Goal: Information Seeking & Learning: Learn about a topic

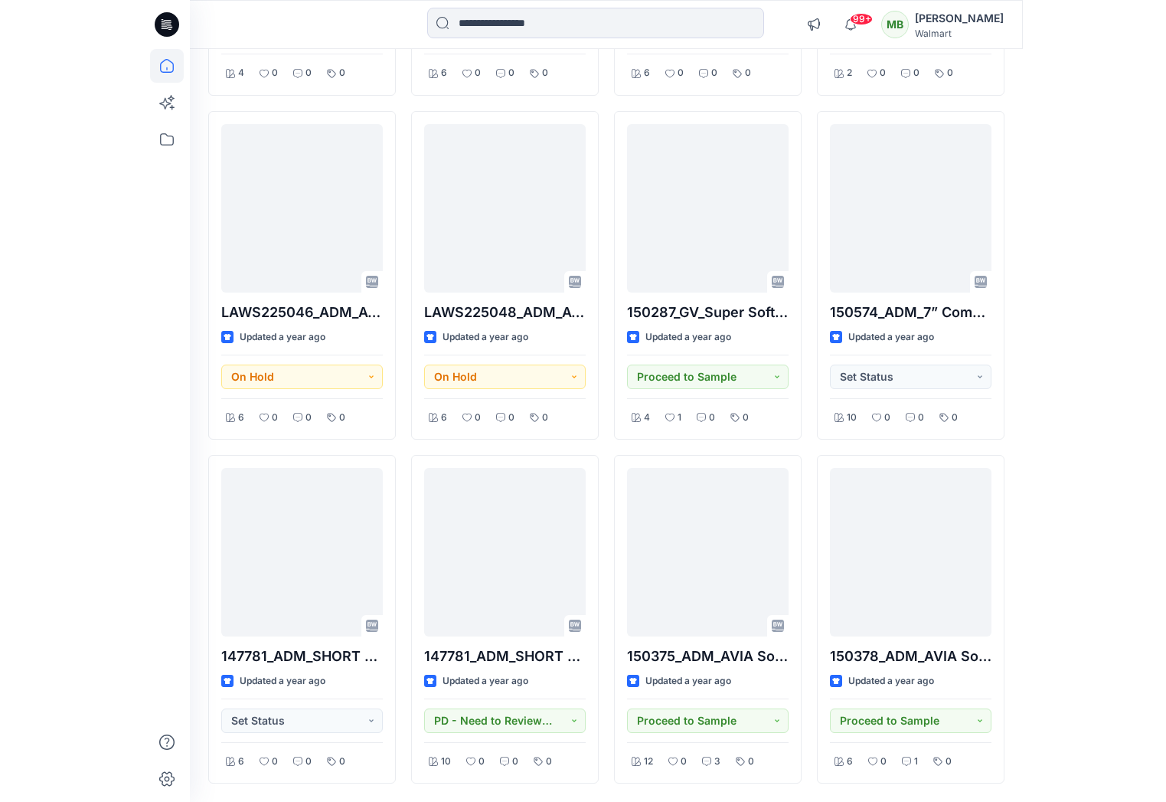
scroll to position [67499, 0]
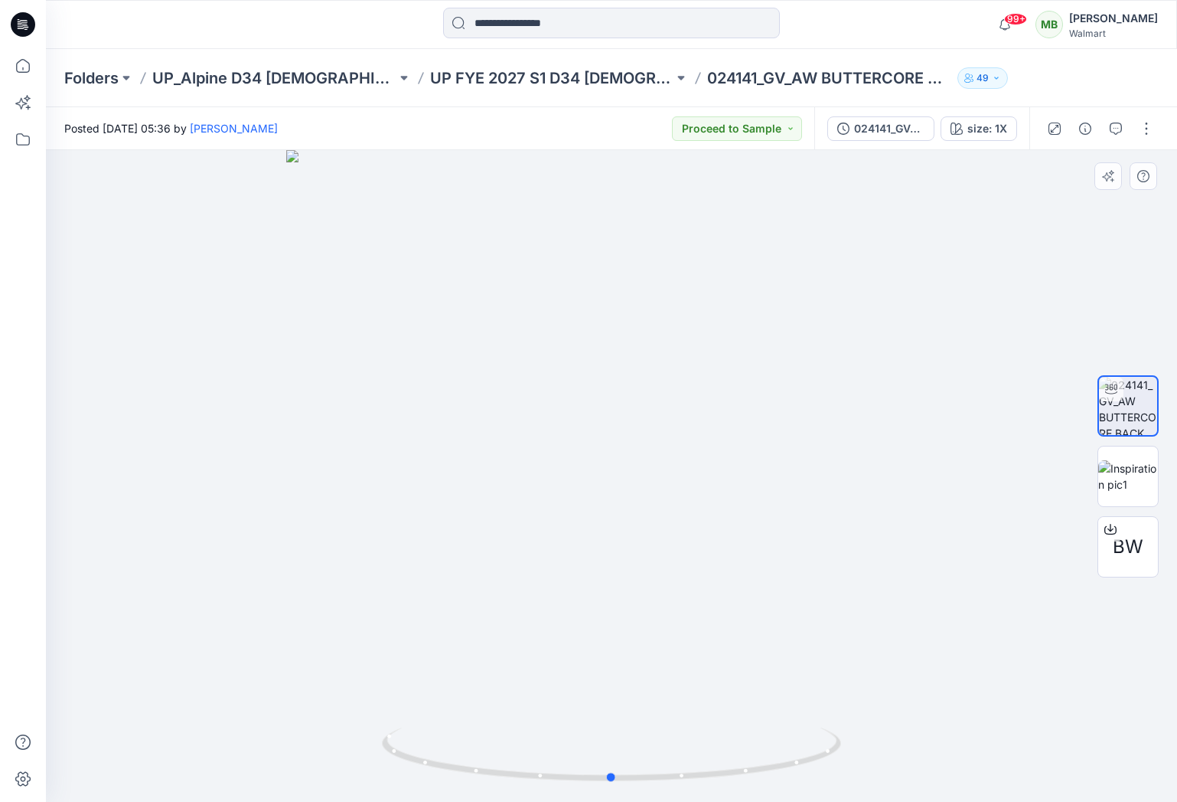
drag, startPoint x: 889, startPoint y: 412, endPoint x: 718, endPoint y: 443, distance: 173.5
click at [888, 412] on div at bounding box center [612, 476] width 1132 height 652
drag, startPoint x: 673, startPoint y: 453, endPoint x: 642, endPoint y: 439, distance: 33.9
click at [642, 439] on div at bounding box center [612, 476] width 1132 height 652
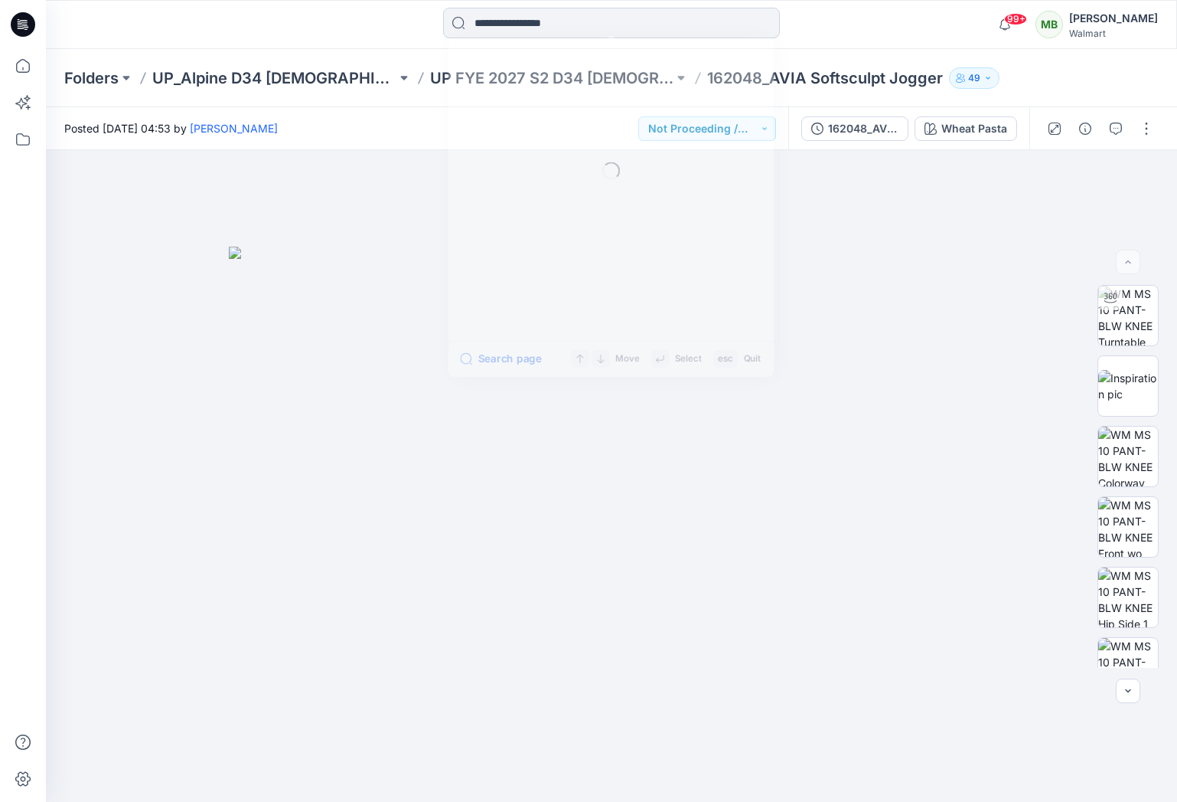
click at [566, 15] on input at bounding box center [611, 23] width 337 height 31
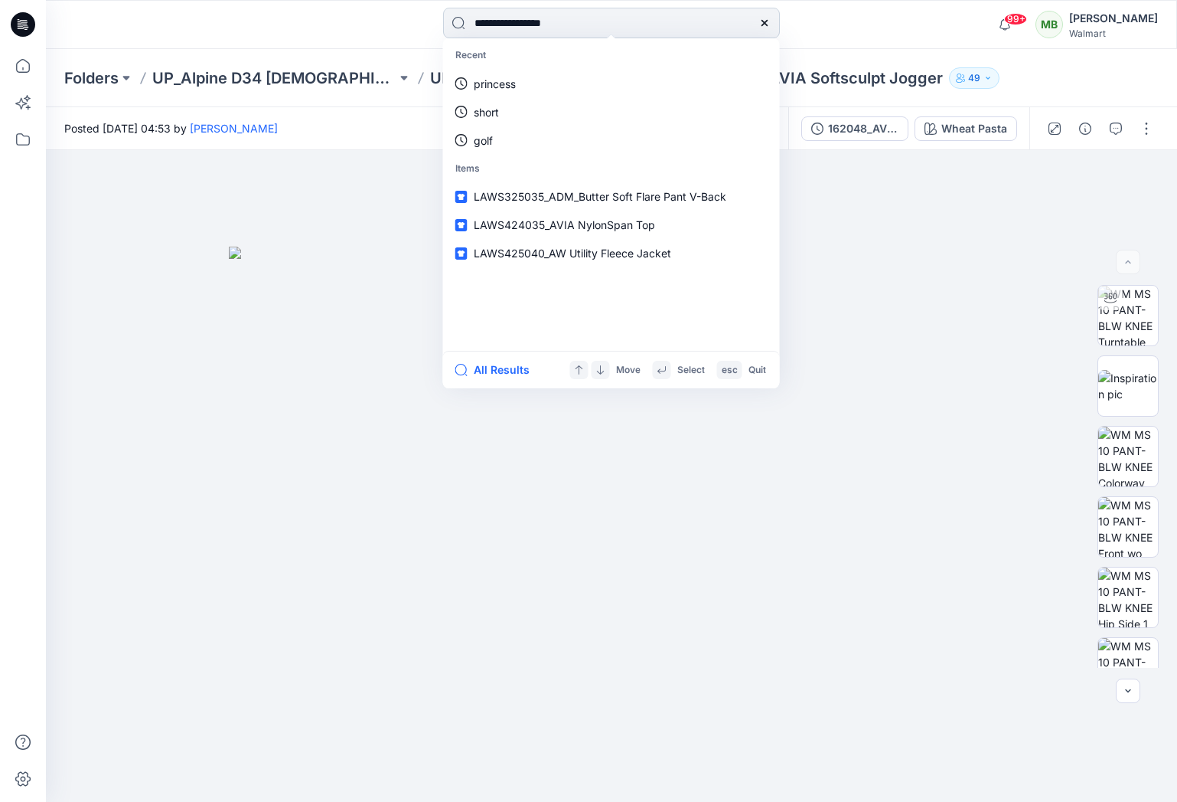
type input "**********"
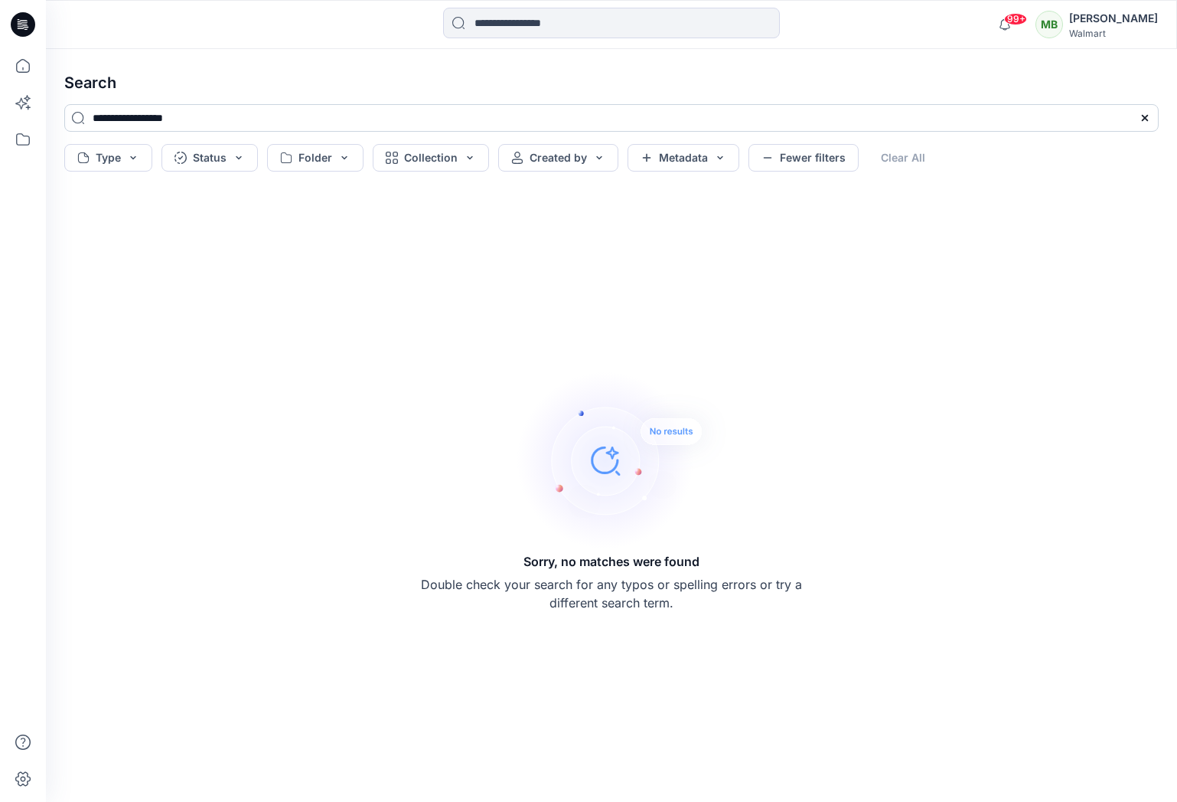
click at [115, 122] on input "**********" at bounding box center [611, 118] width 1095 height 28
click at [217, 113] on input "**********" at bounding box center [611, 118] width 1095 height 28
click at [145, 116] on input "**********" at bounding box center [611, 118] width 1095 height 28
drag, startPoint x: 98, startPoint y: 113, endPoint x: -133, endPoint y: 101, distance: 231.5
click at [0, 101] on html "99+ Notifications Joyce Dong has updated LAWS226059_AVIA One Shoulder Bra with …" at bounding box center [588, 401] width 1177 height 802
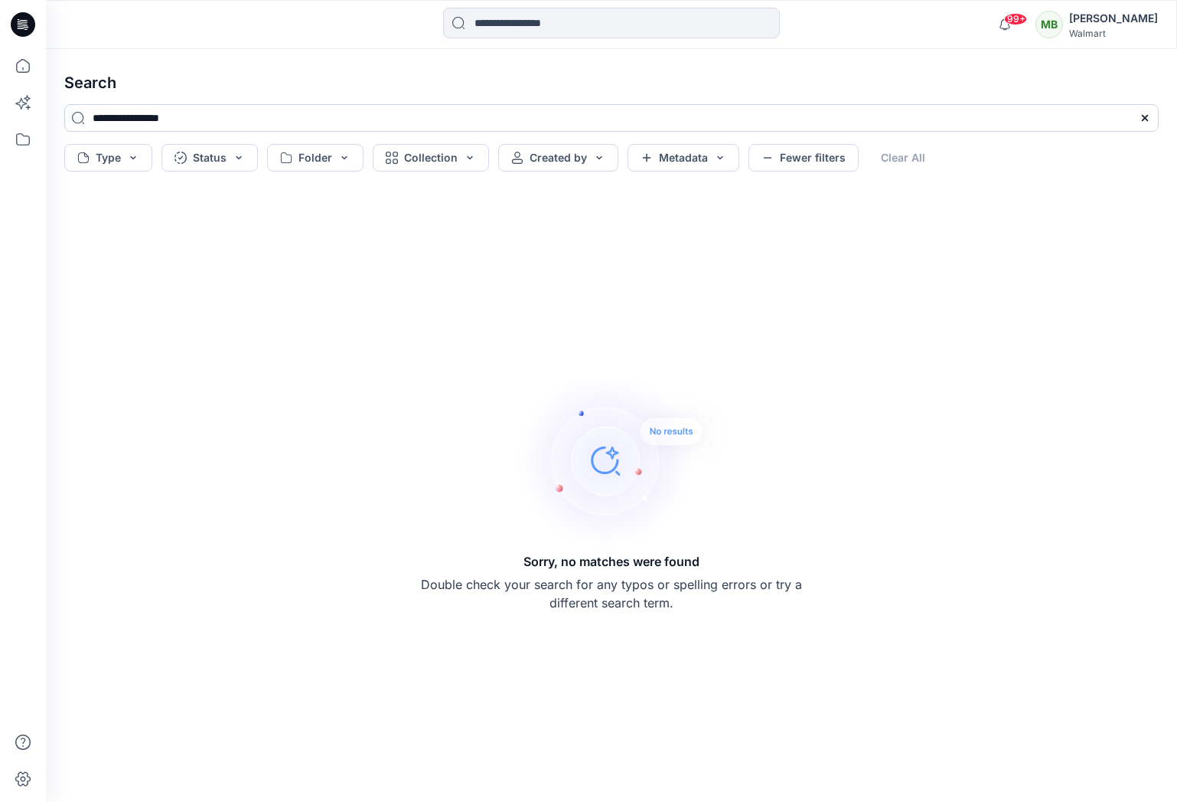
click at [139, 124] on input "**********" at bounding box center [611, 118] width 1095 height 28
drag, startPoint x: 145, startPoint y: 121, endPoint x: -57, endPoint y: 104, distance: 203.6
click at [0, 104] on html "99+ Notifications Joyce Dong has updated LAWS226059_AVIA One Shoulder Bra with …" at bounding box center [588, 401] width 1177 height 802
type input "******"
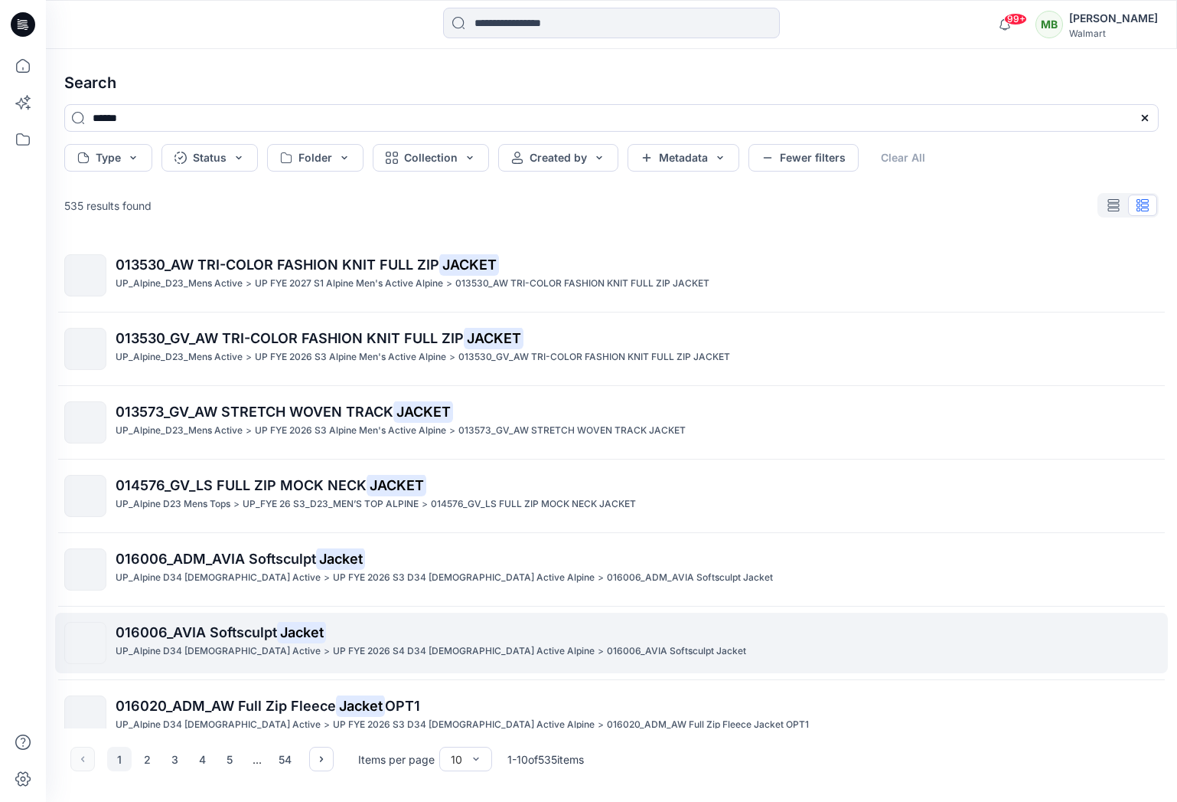
click at [255, 638] on span "016006_AVIA Softsculpt" at bounding box center [197, 632] width 162 height 16
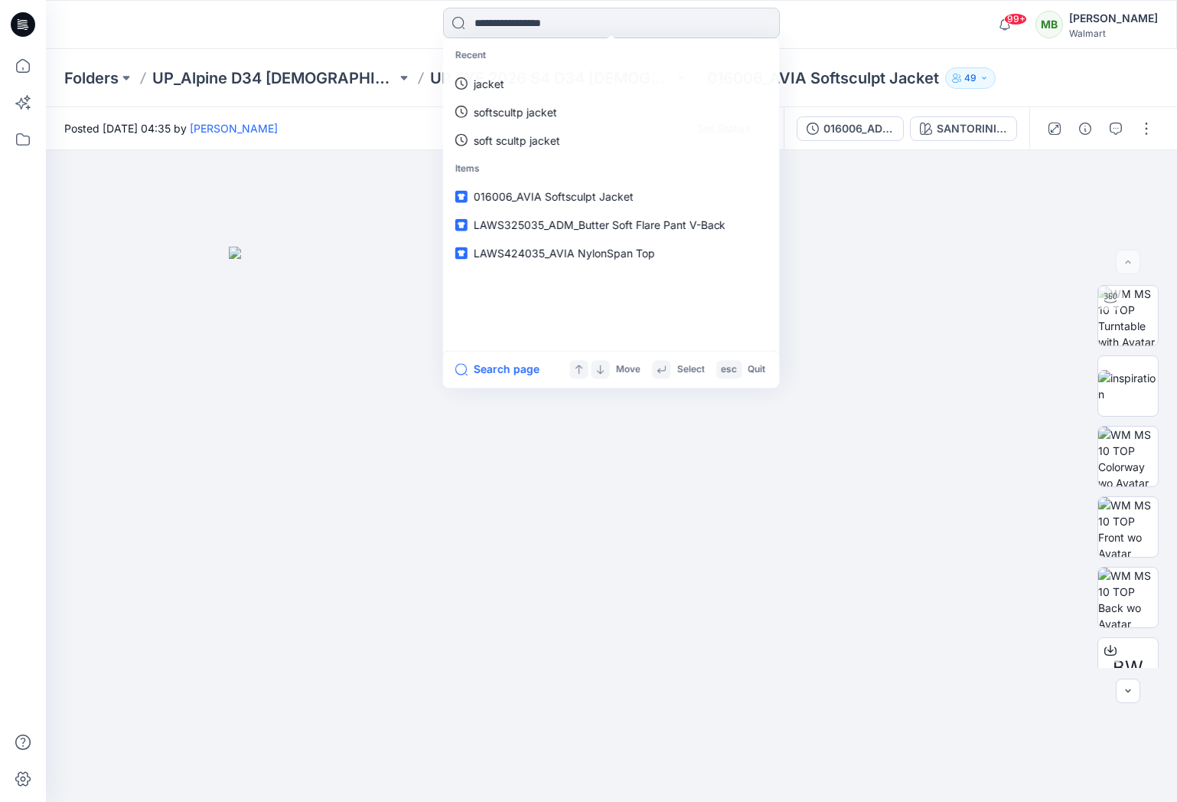
click at [579, 24] on input at bounding box center [611, 23] width 337 height 31
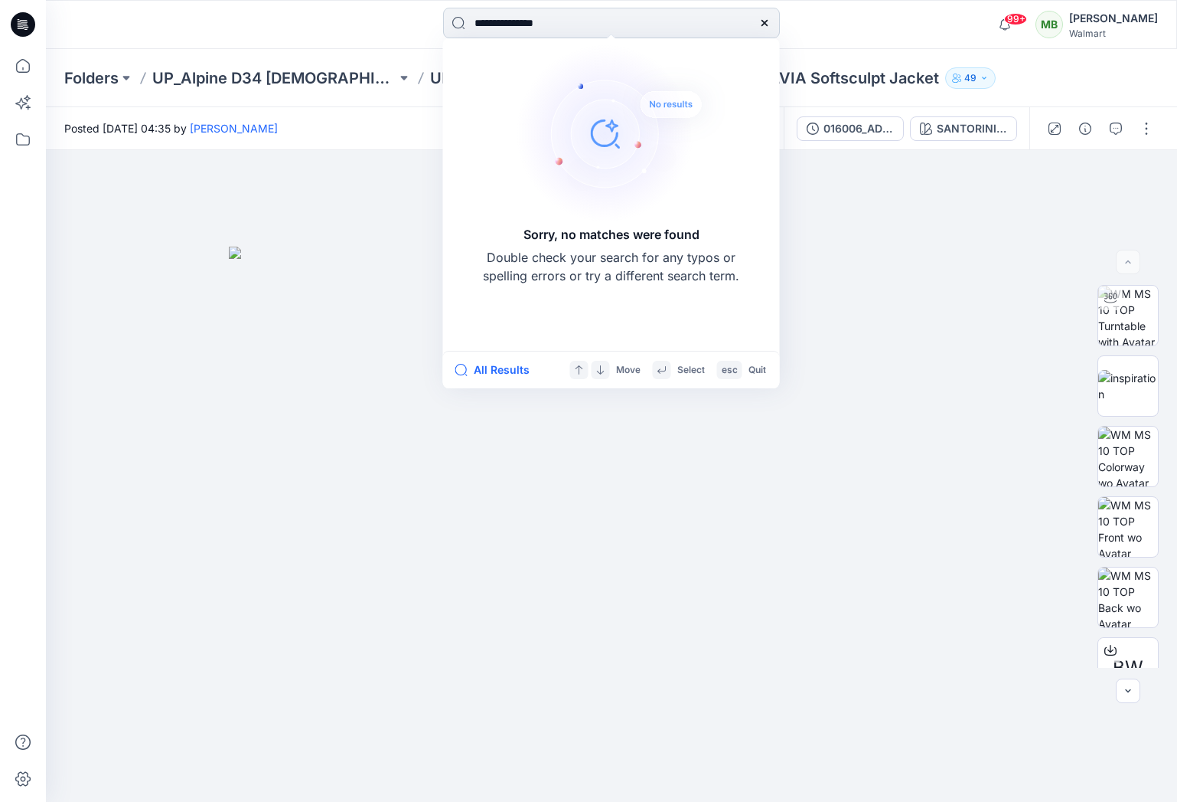
type input "**********"
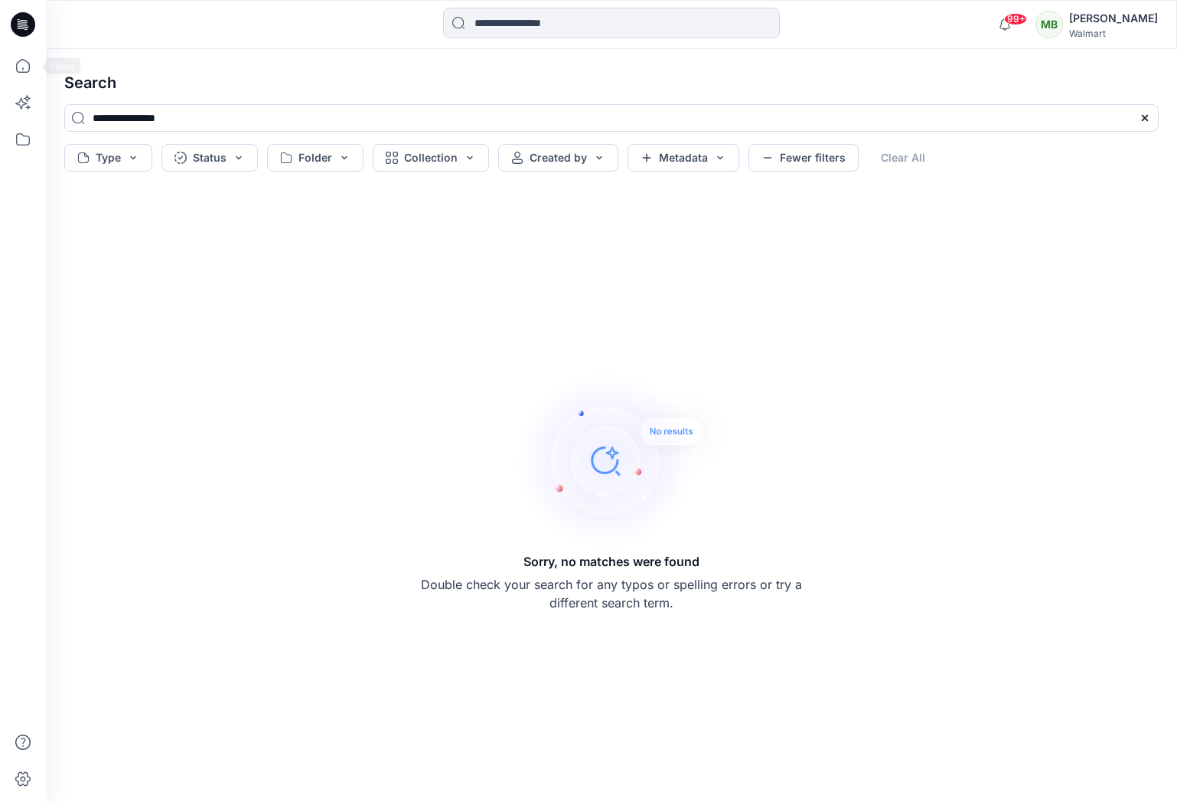
click at [21, 29] on icon at bounding box center [23, 24] width 24 height 24
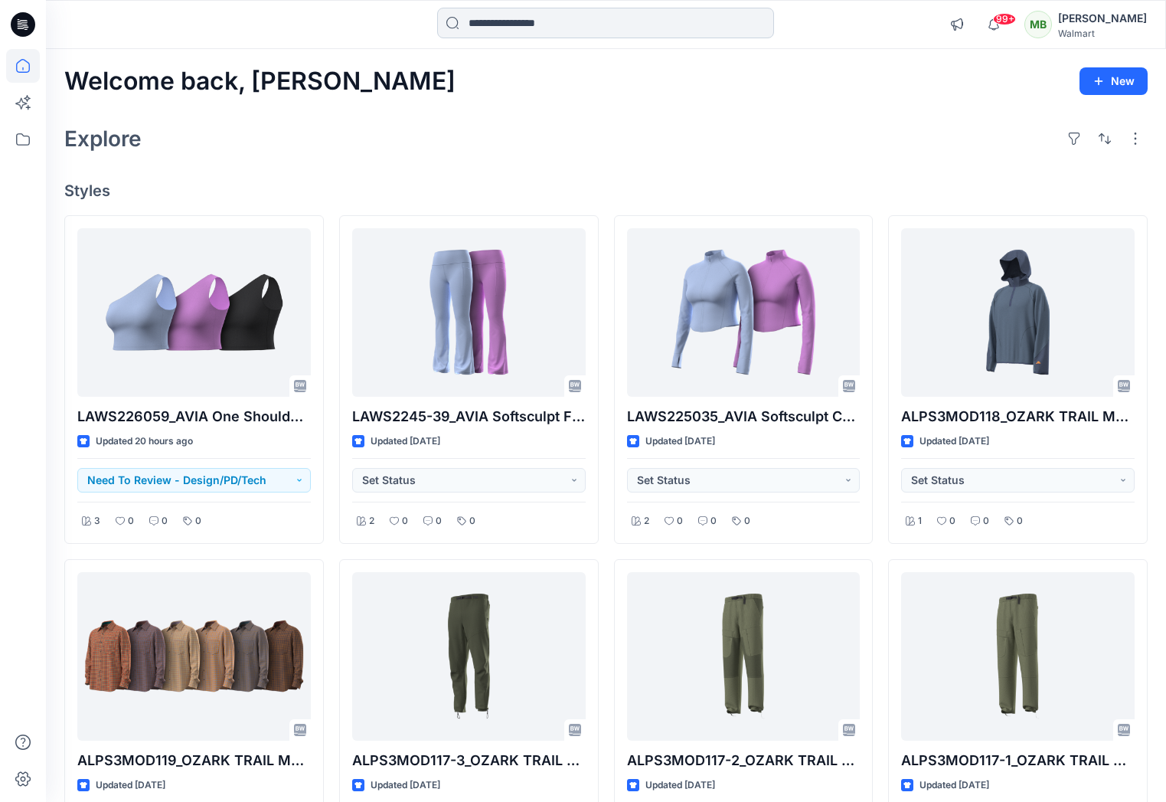
click at [508, 16] on input at bounding box center [605, 23] width 337 height 31
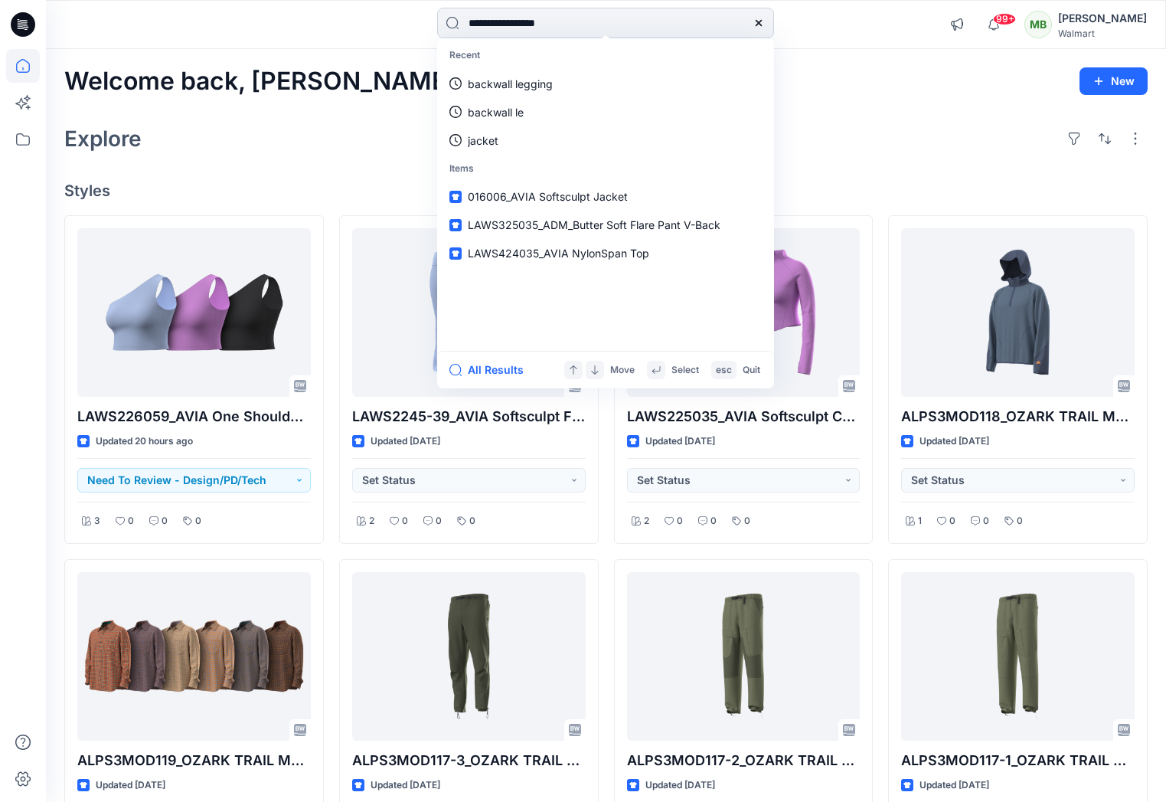
type input "**********"
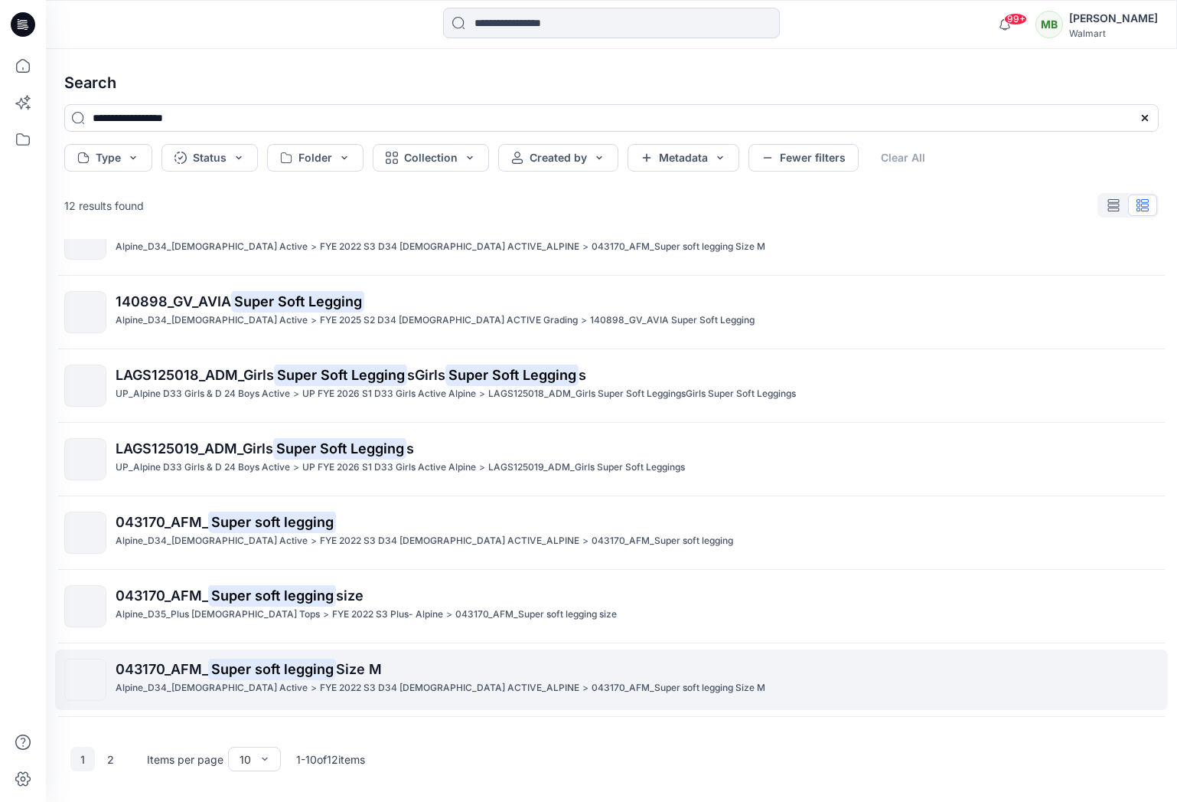
scroll to position [246, 0]
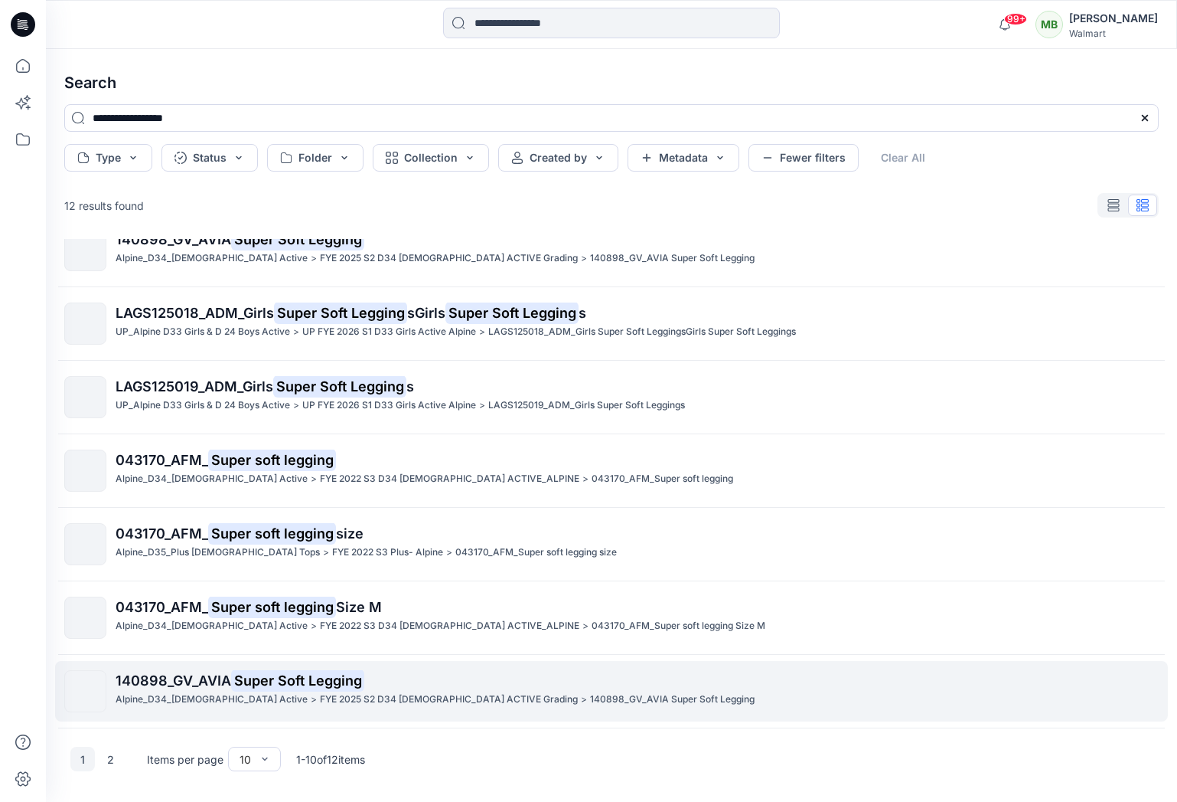
click at [185, 680] on span "140898_GV_AVIA" at bounding box center [174, 680] width 116 height 16
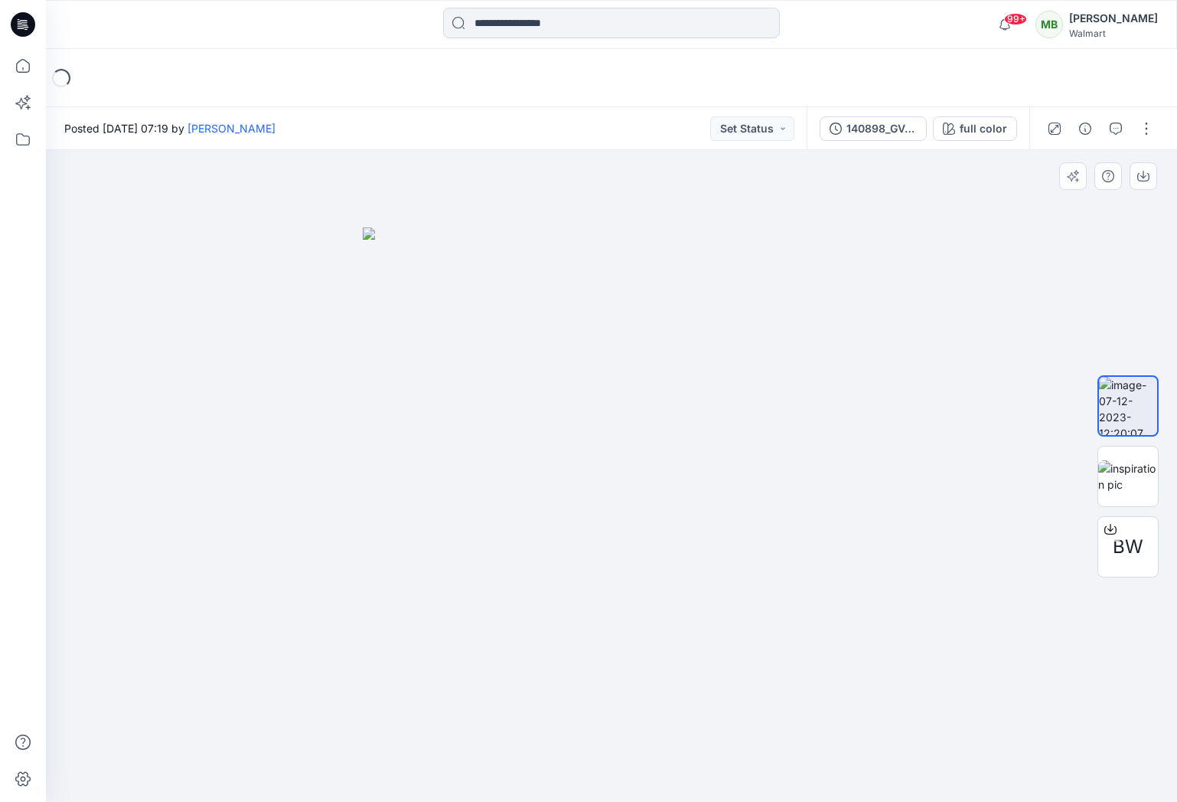
drag, startPoint x: 633, startPoint y: 468, endPoint x: 469, endPoint y: 445, distance: 165.4
click at [416, 435] on img at bounding box center [612, 514] width 498 height 575
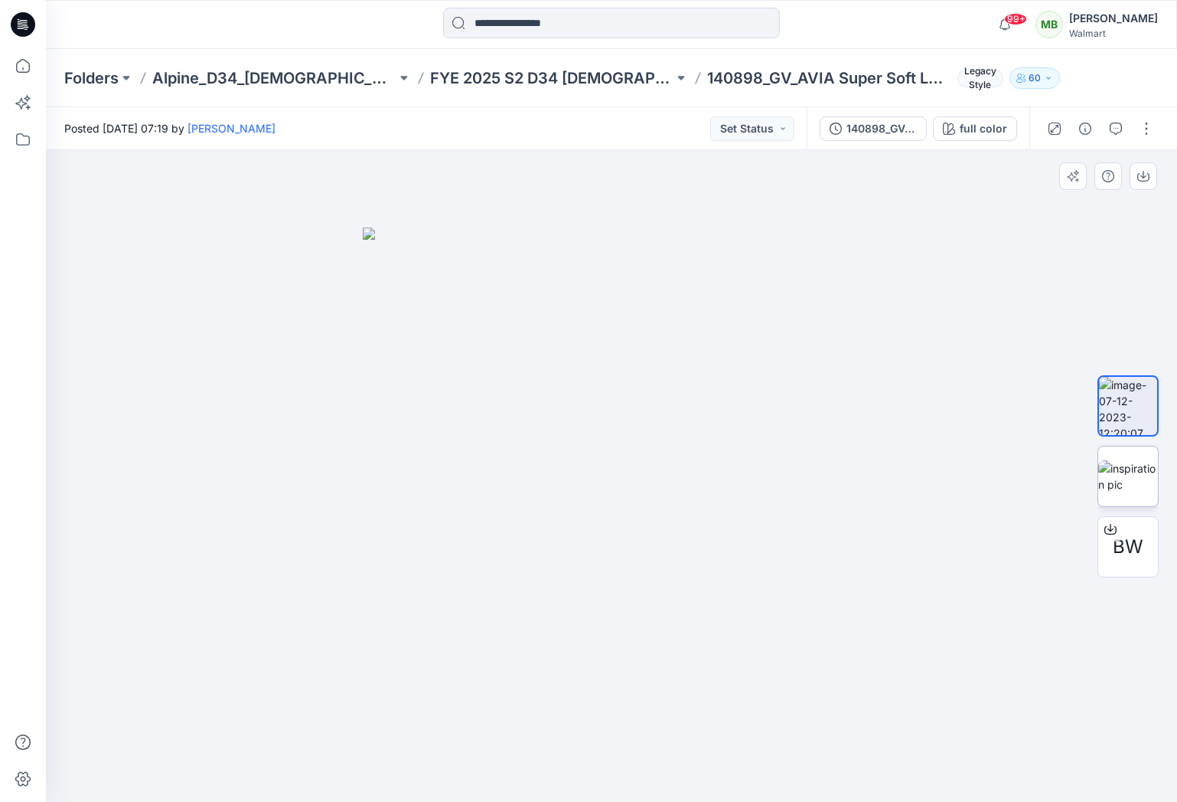
click at [1142, 479] on img at bounding box center [1129, 476] width 60 height 32
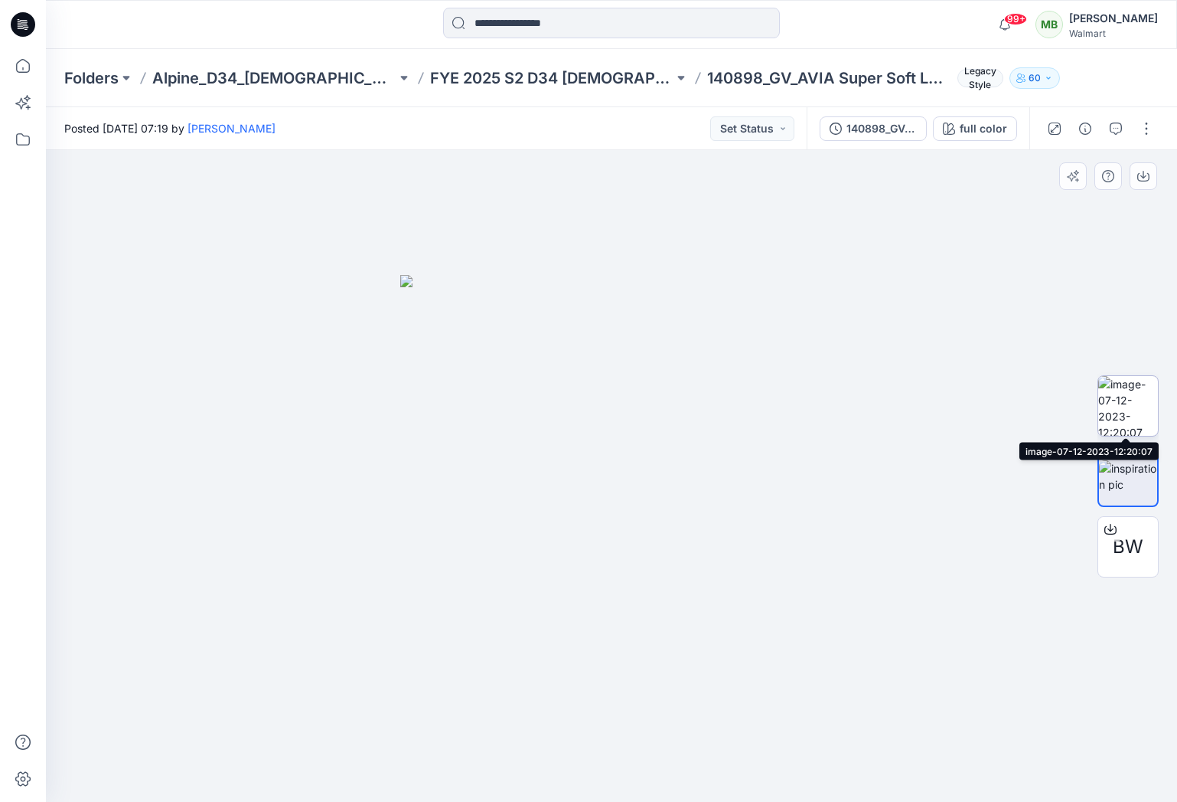
click at [1131, 427] on img at bounding box center [1129, 406] width 60 height 60
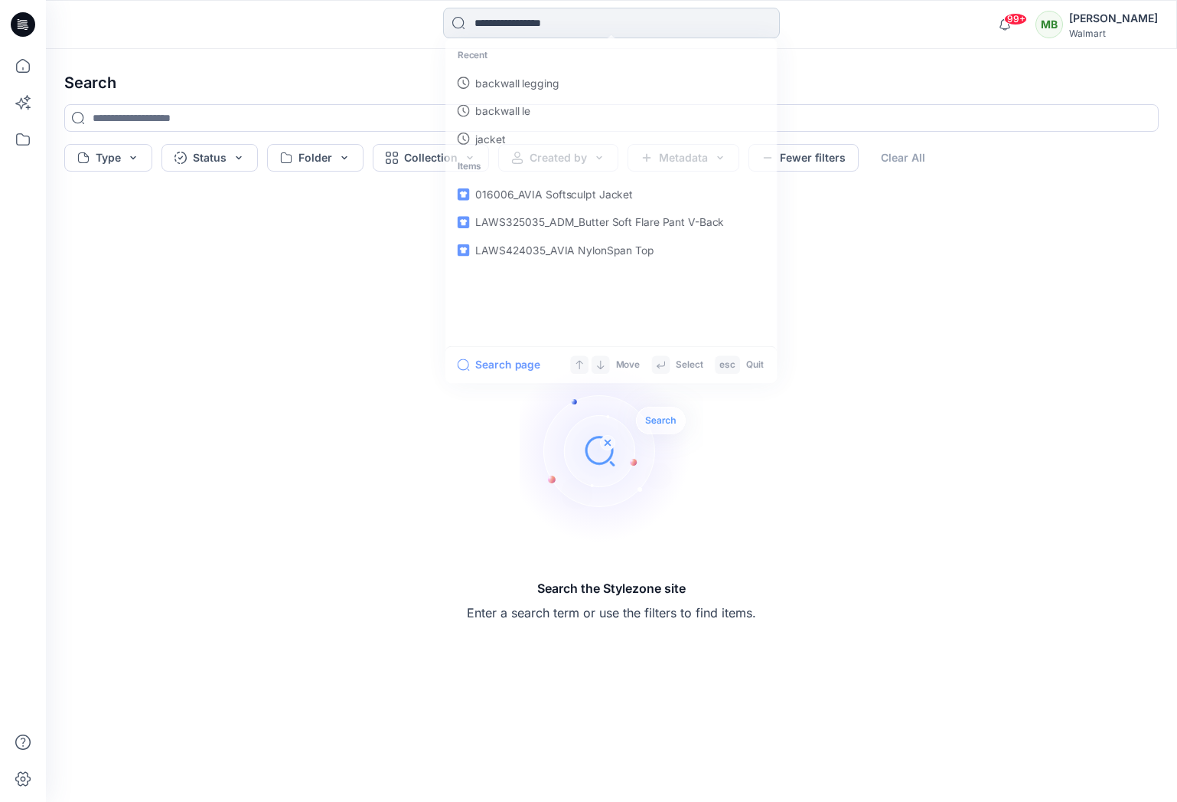
click at [488, 20] on input at bounding box center [611, 23] width 337 height 31
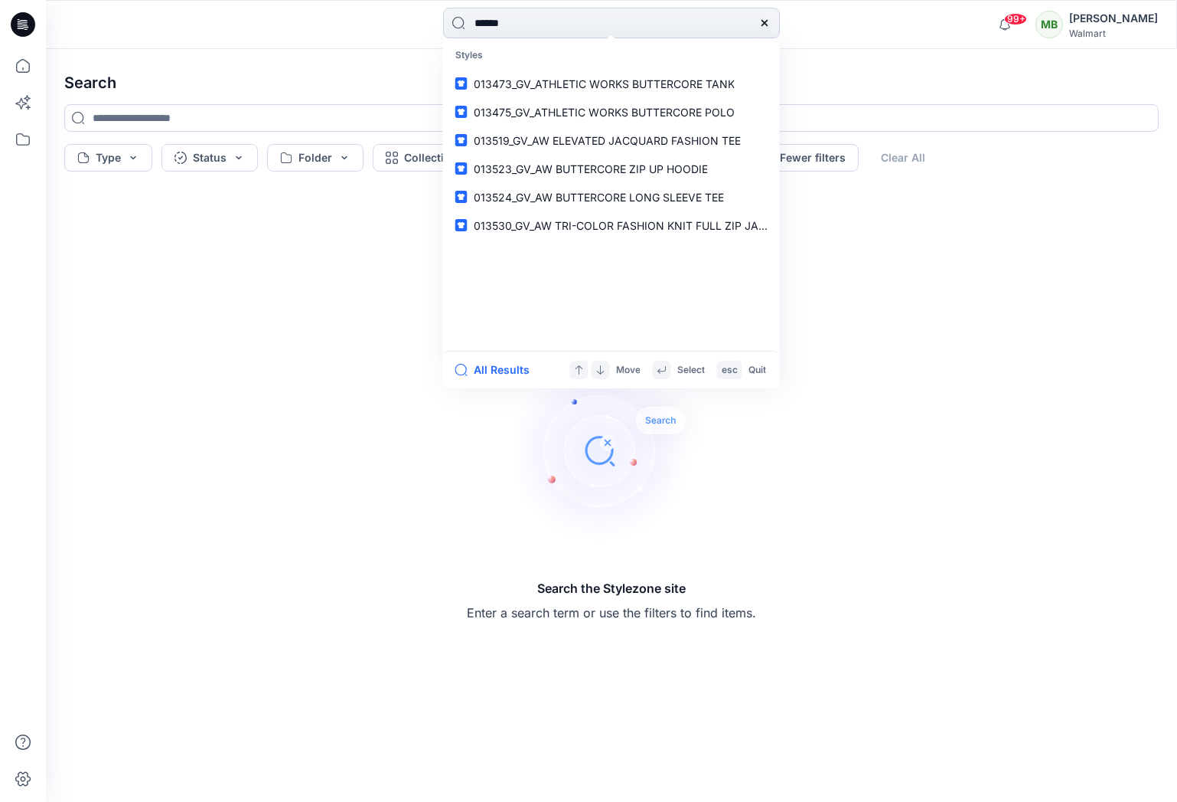
type input "*******"
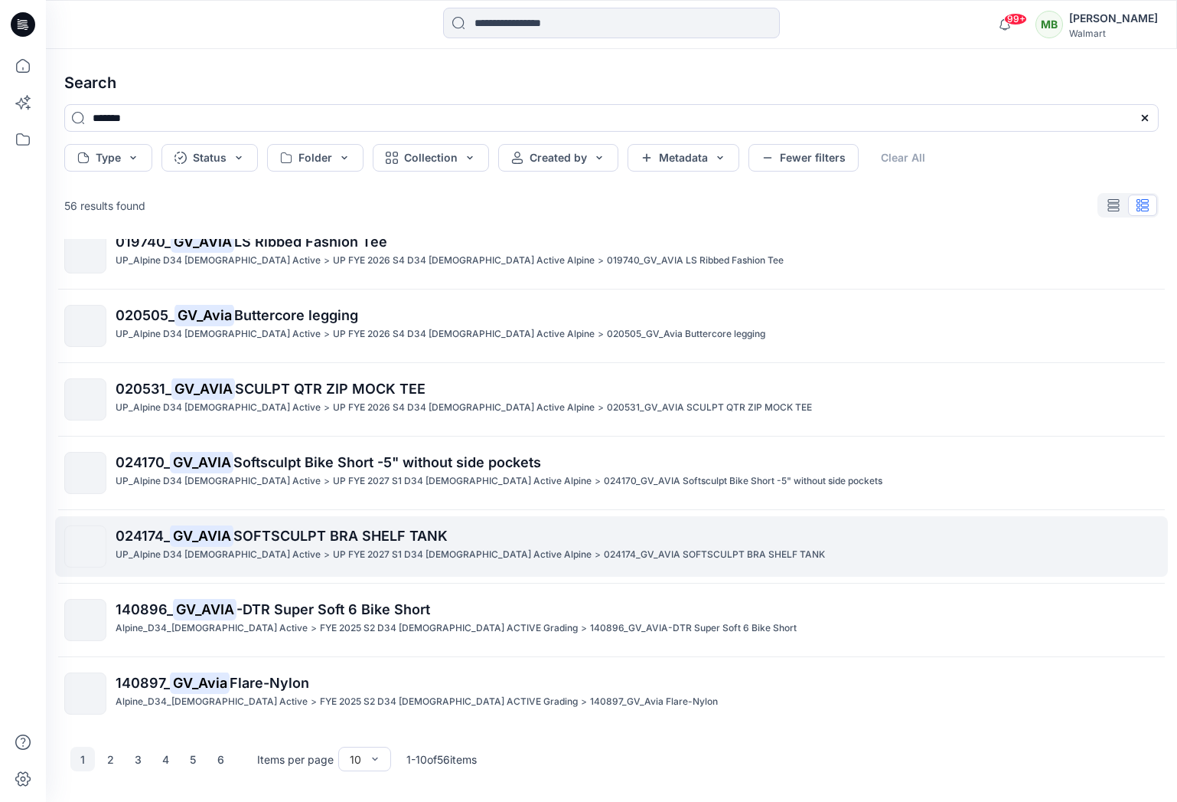
scroll to position [246, 0]
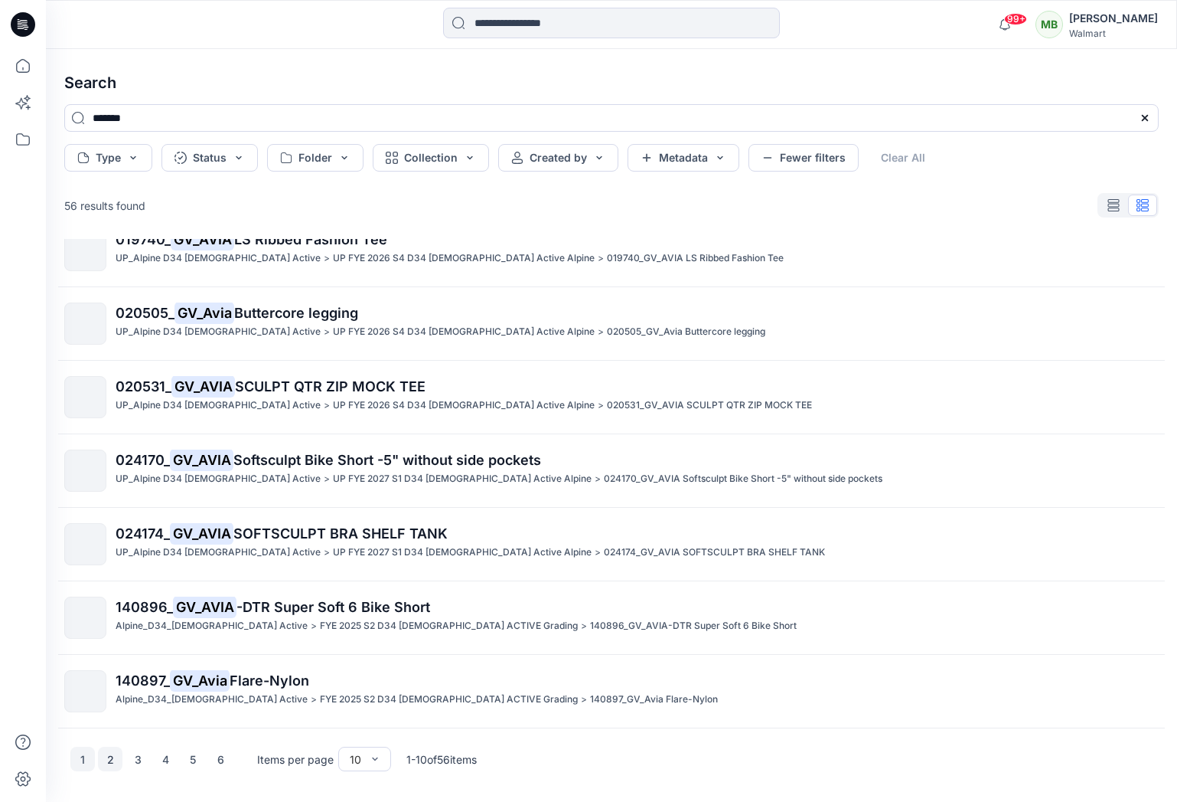
click at [109, 756] on button "2" at bounding box center [110, 758] width 24 height 24
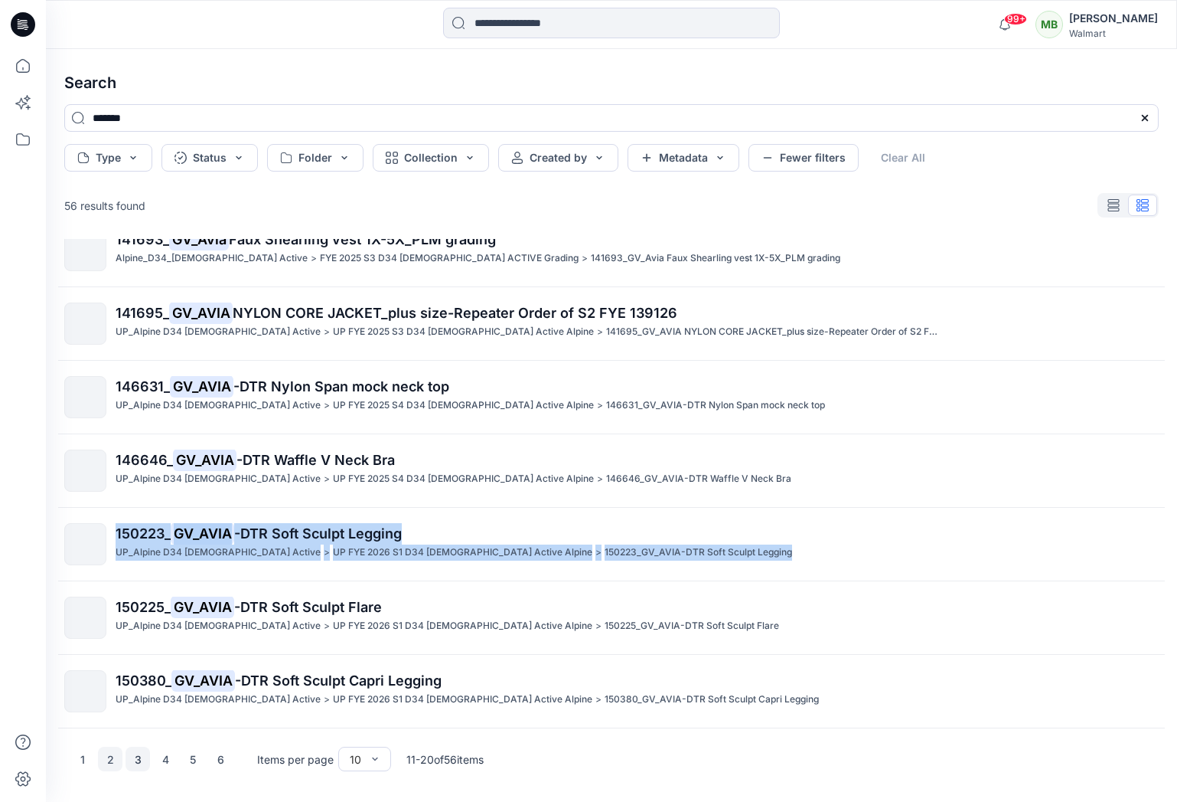
click at [132, 760] on button "3" at bounding box center [138, 758] width 24 height 24
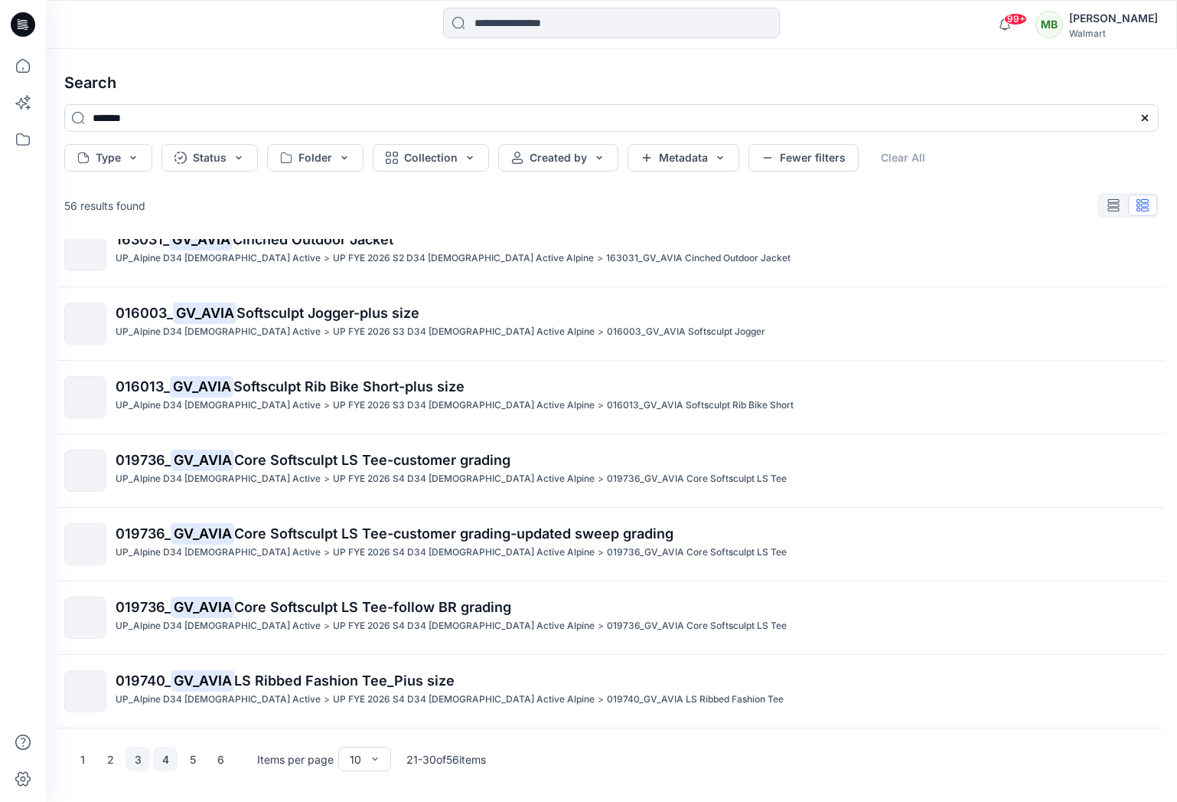
click at [164, 760] on button "4" at bounding box center [165, 758] width 24 height 24
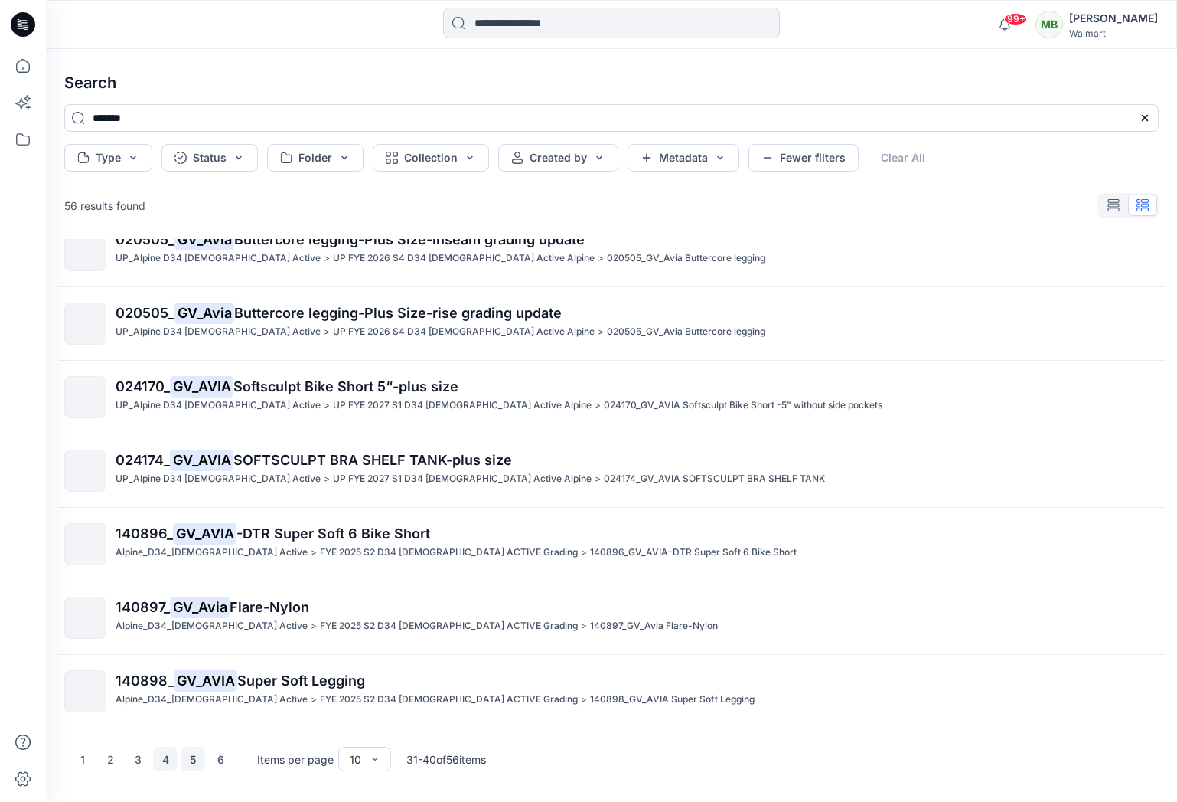
click at [193, 759] on button "5" at bounding box center [193, 758] width 24 height 24
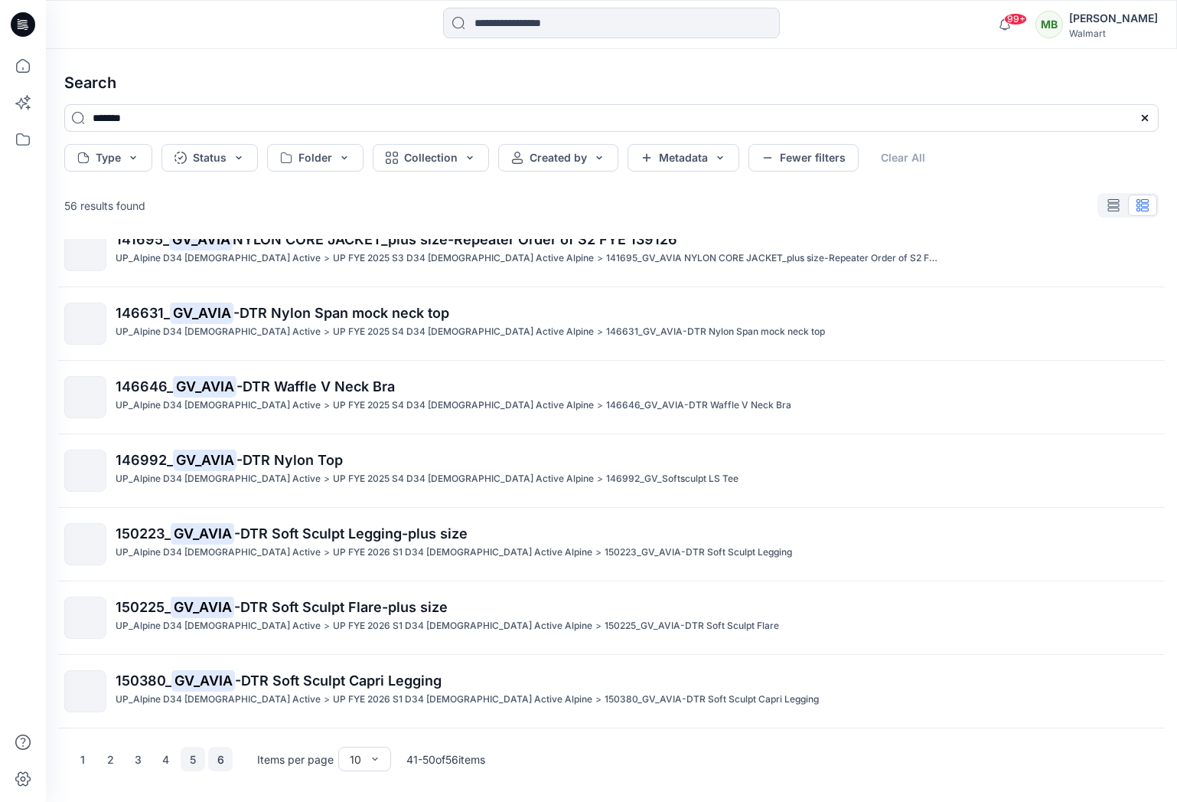
click at [225, 756] on button "6" at bounding box center [220, 758] width 24 height 24
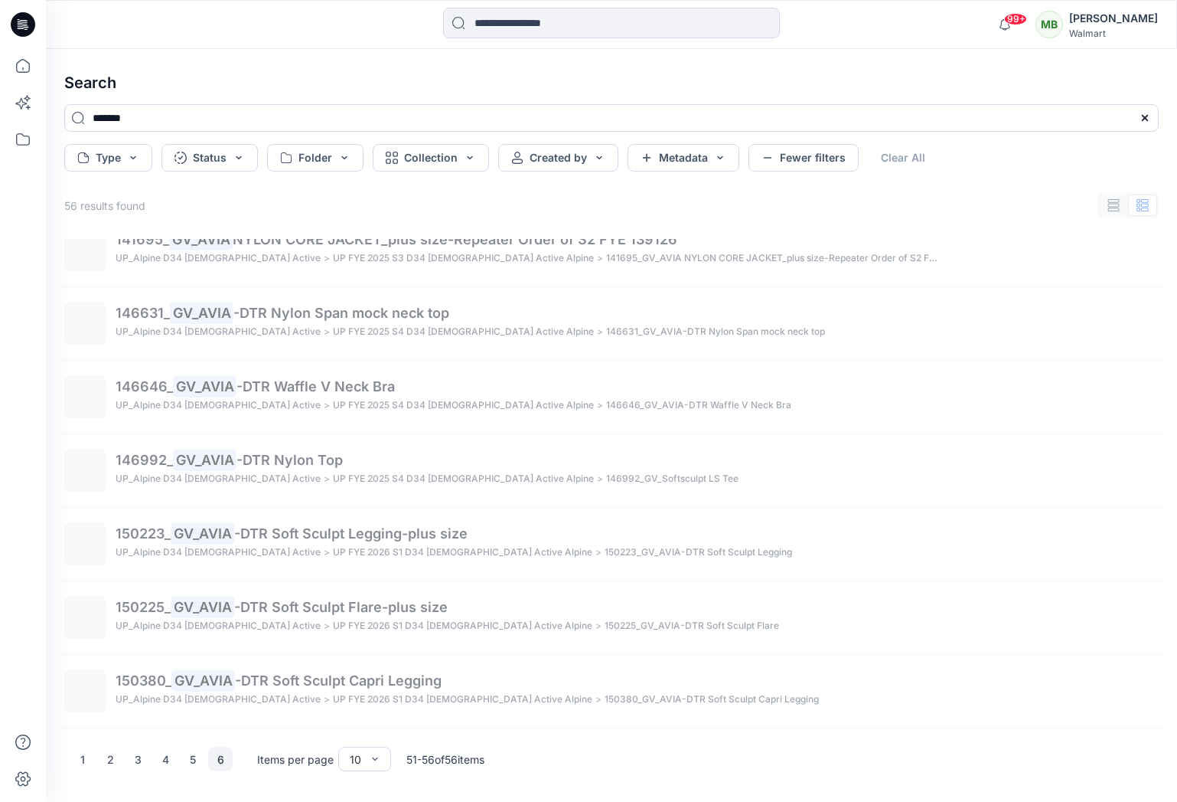
scroll to position [0, 0]
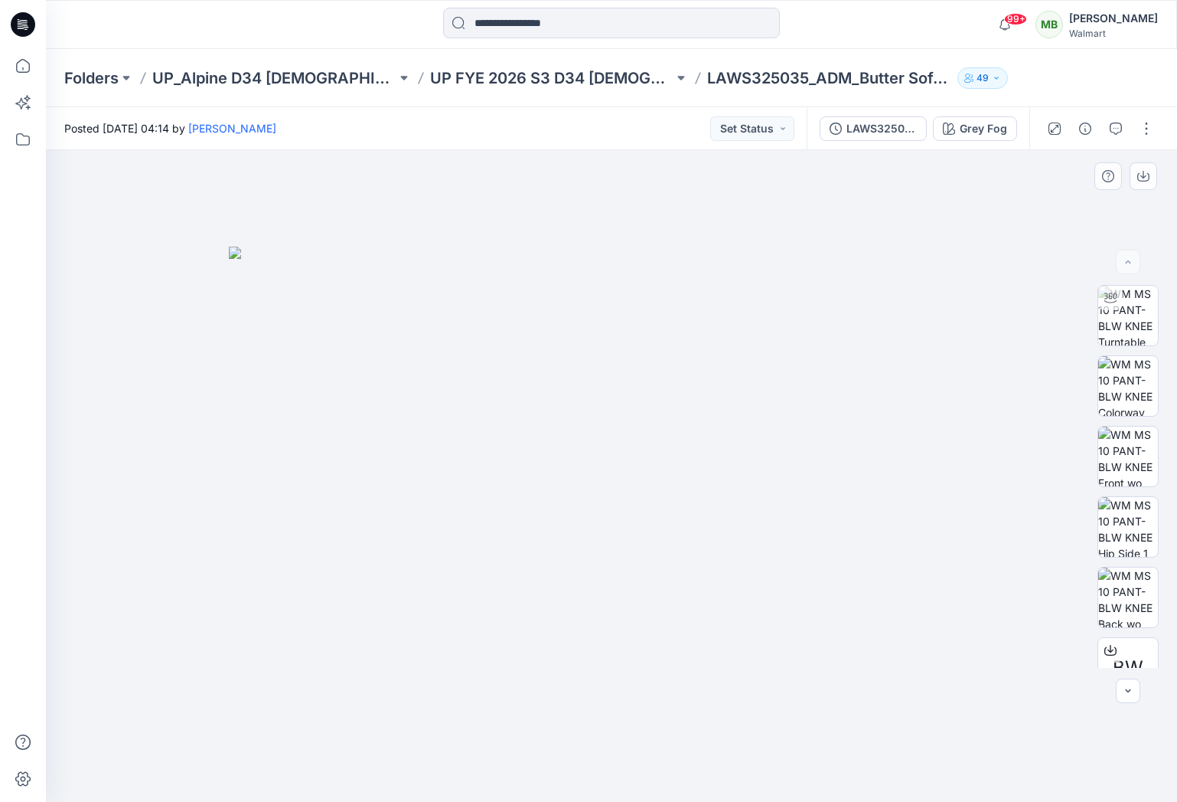
drag, startPoint x: 807, startPoint y: 343, endPoint x: 667, endPoint y: 324, distance: 141.4
click at [667, 324] on img at bounding box center [612, 525] width 766 height 556
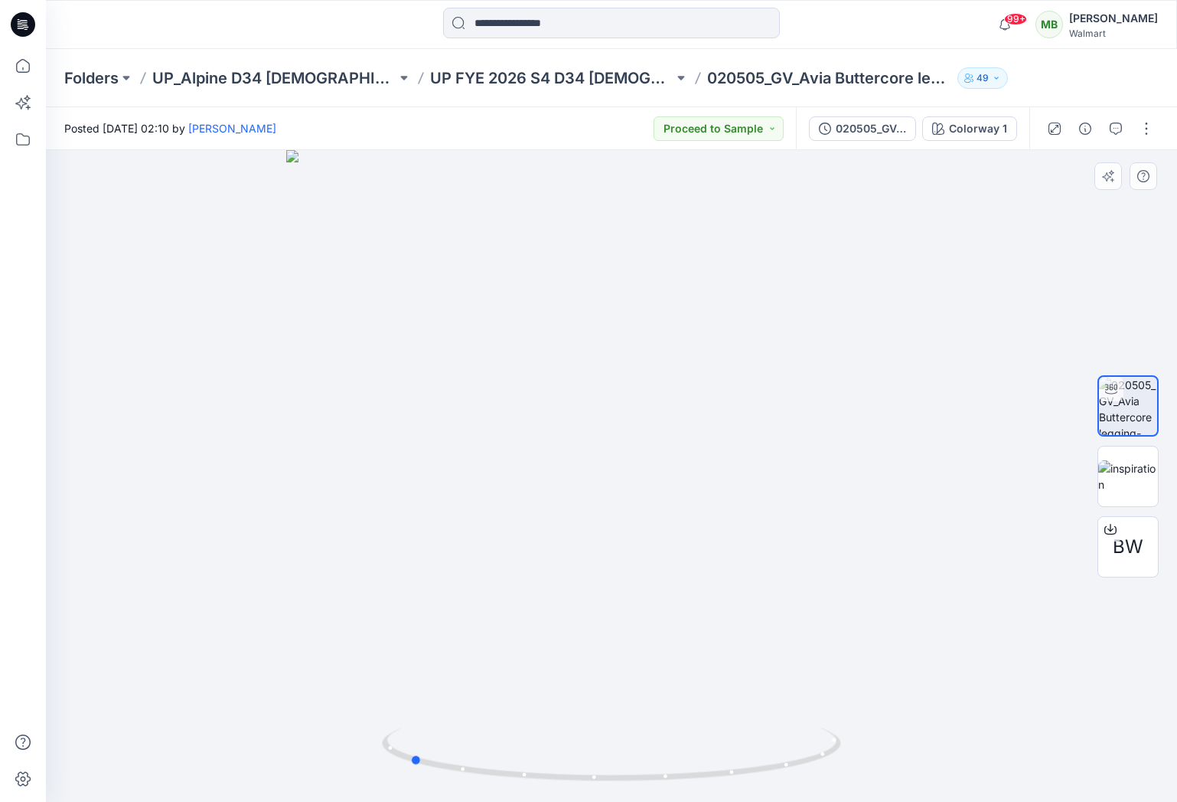
drag, startPoint x: 703, startPoint y: 306, endPoint x: 518, endPoint y: 290, distance: 185.2
click at [518, 290] on div at bounding box center [612, 476] width 1132 height 652
drag, startPoint x: 629, startPoint y: 375, endPoint x: 570, endPoint y: 375, distance: 59.0
click at [570, 375] on div at bounding box center [612, 476] width 1132 height 652
click at [511, 21] on input at bounding box center [611, 23] width 337 height 31
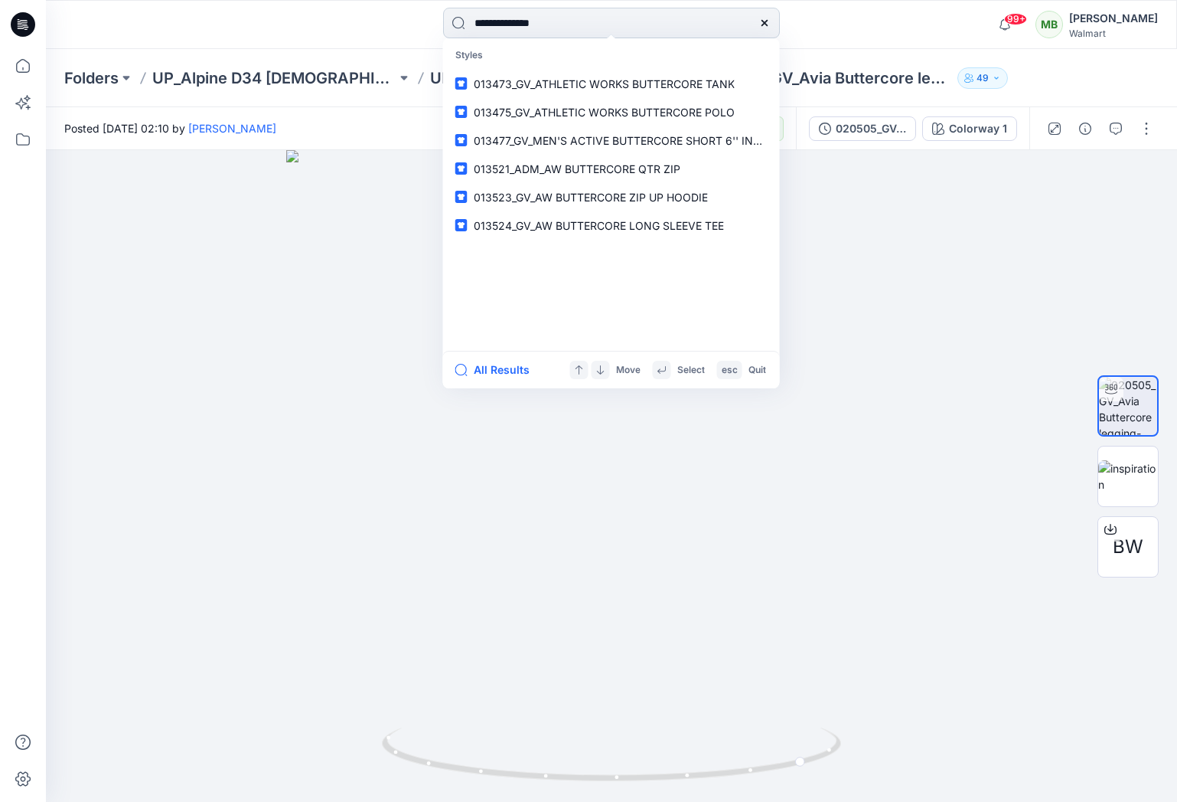
type input "**********"
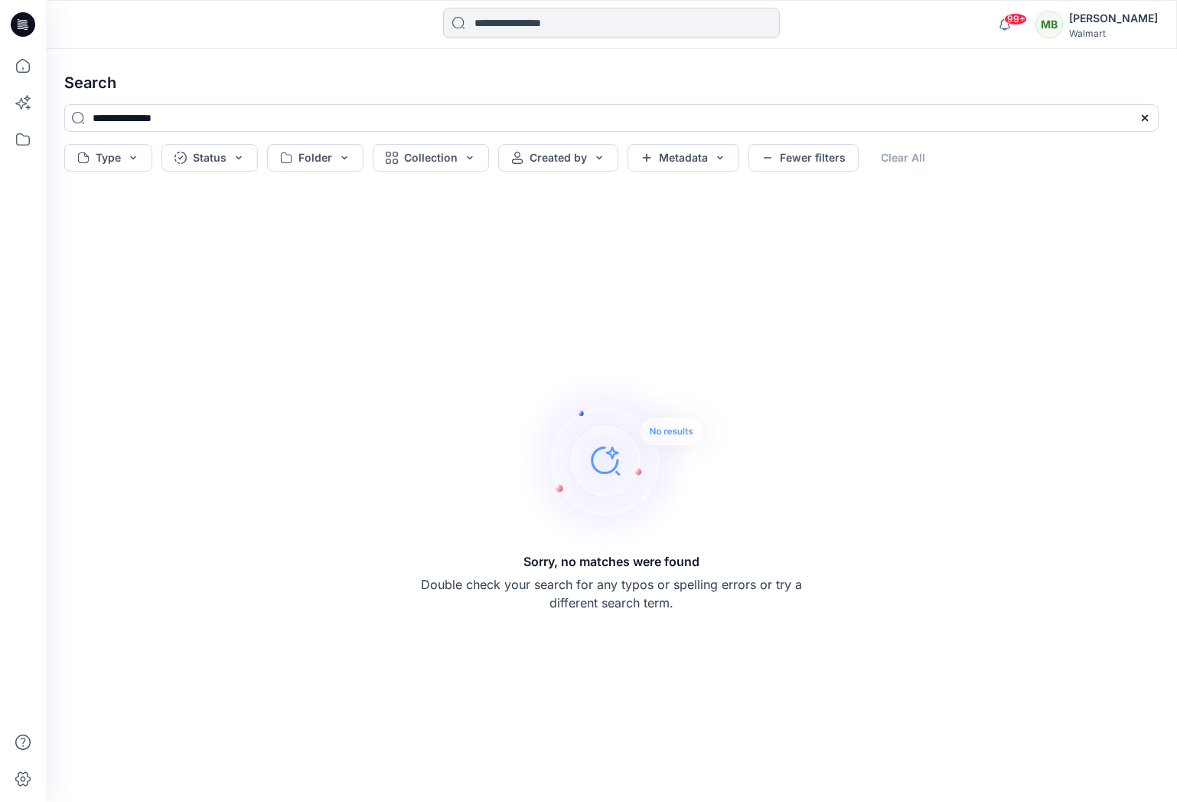
click at [545, 25] on input at bounding box center [611, 23] width 337 height 31
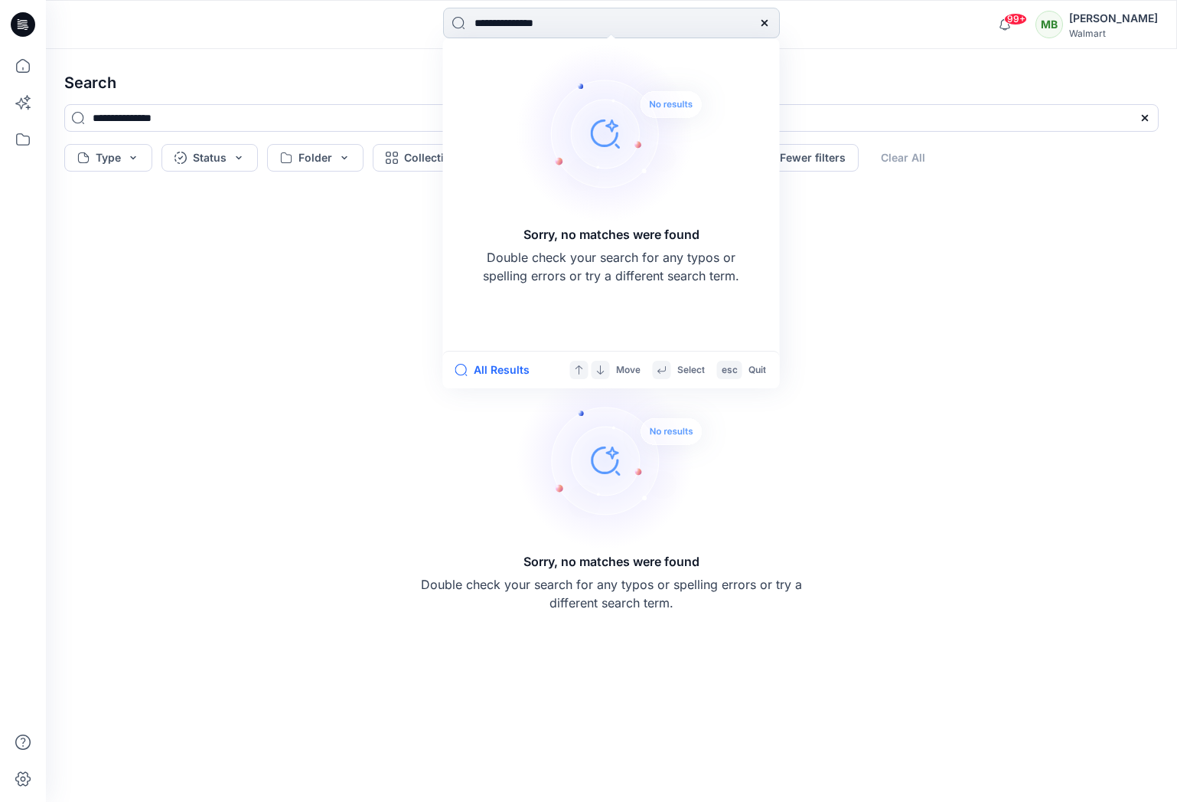
type input "**********"
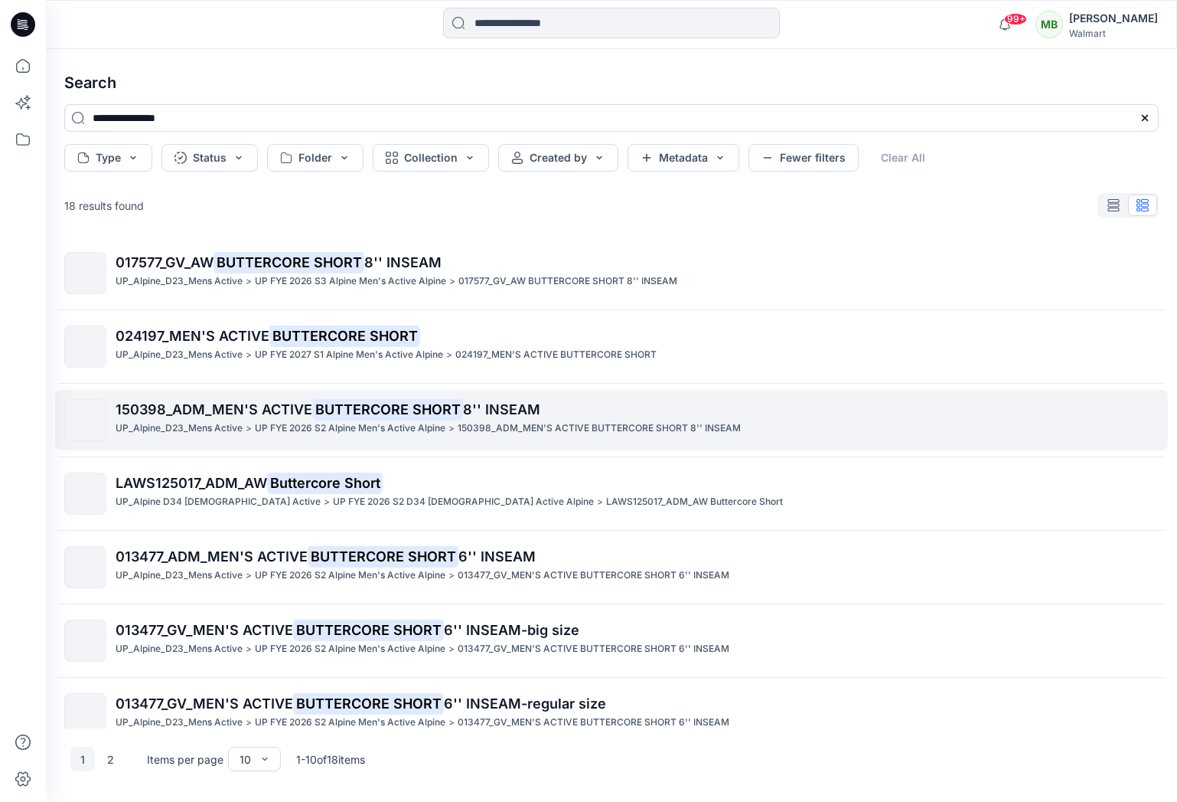
scroll to position [246, 0]
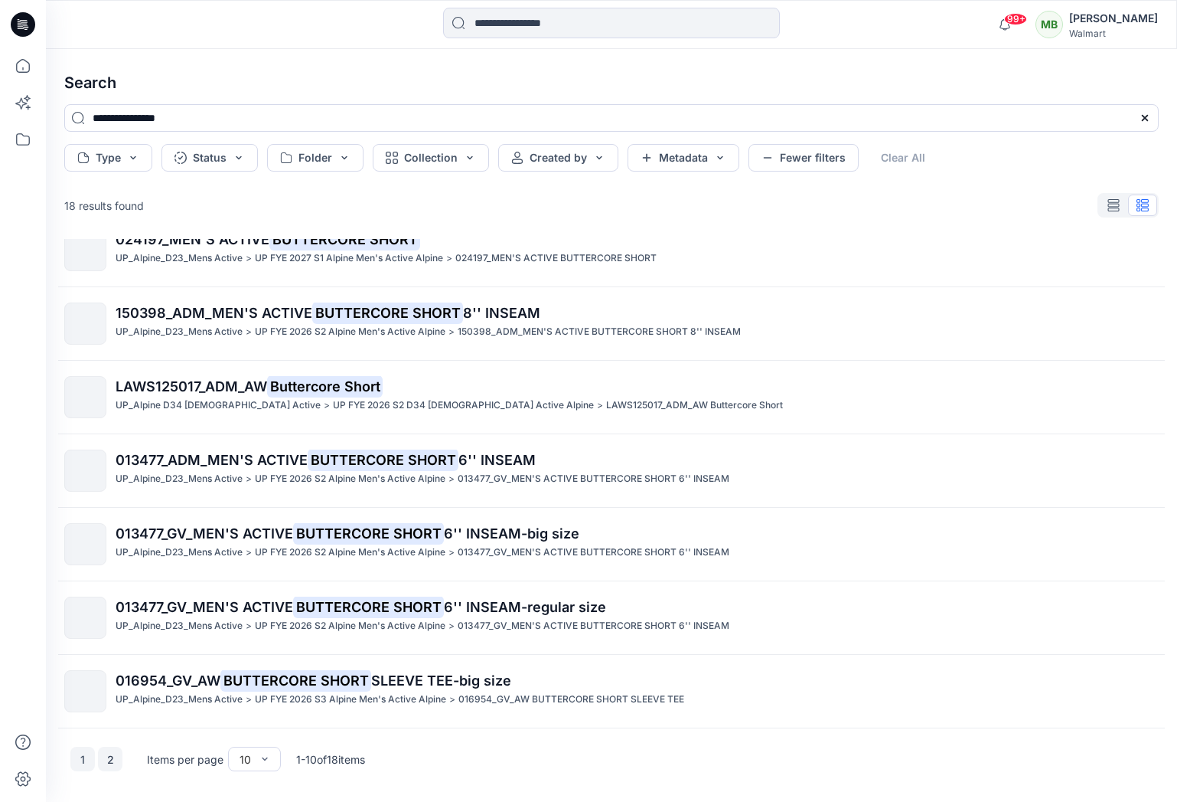
click at [112, 761] on button "2" at bounding box center [110, 758] width 24 height 24
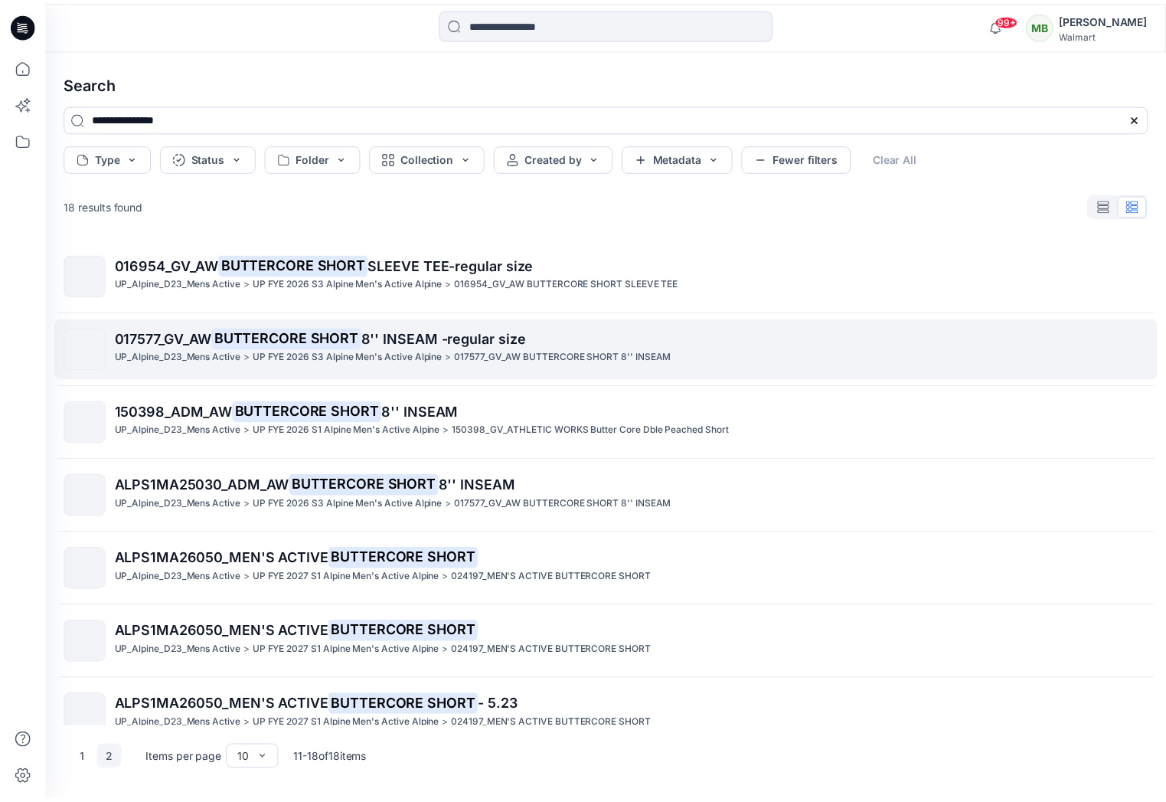
scroll to position [99, 0]
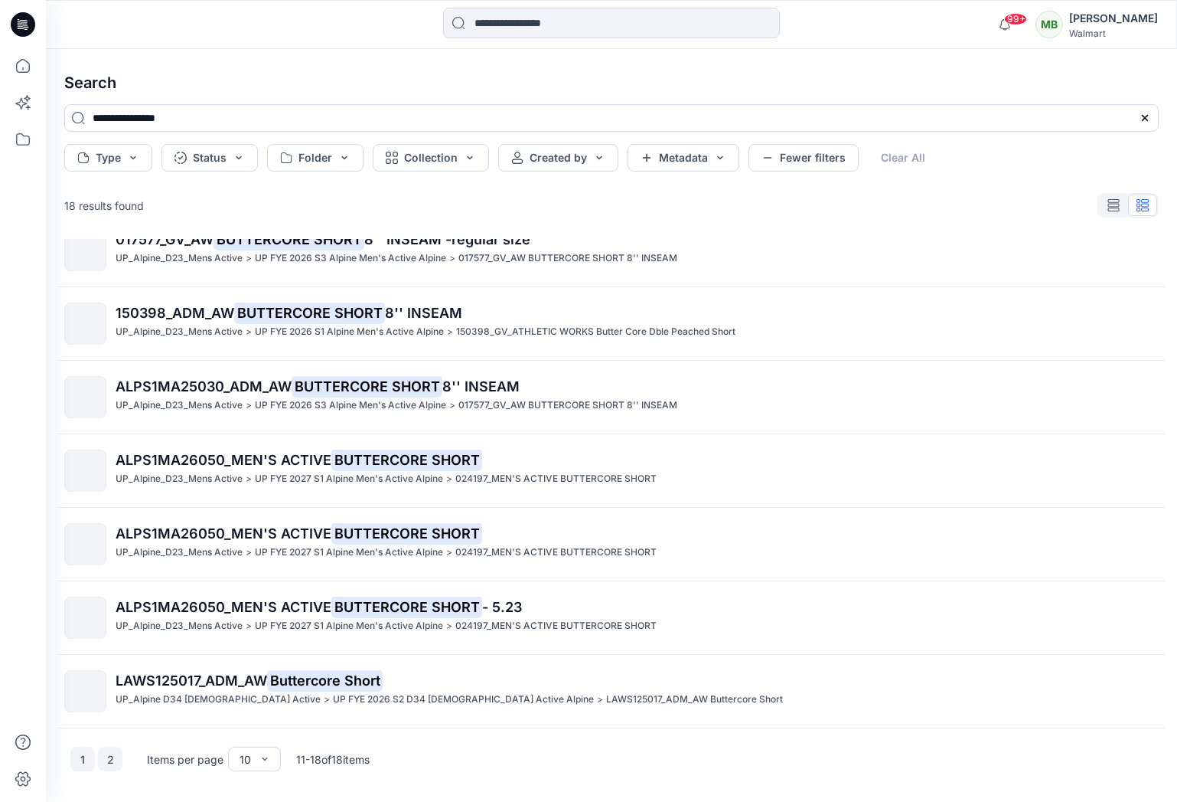
click at [80, 755] on button "1" at bounding box center [82, 758] width 24 height 24
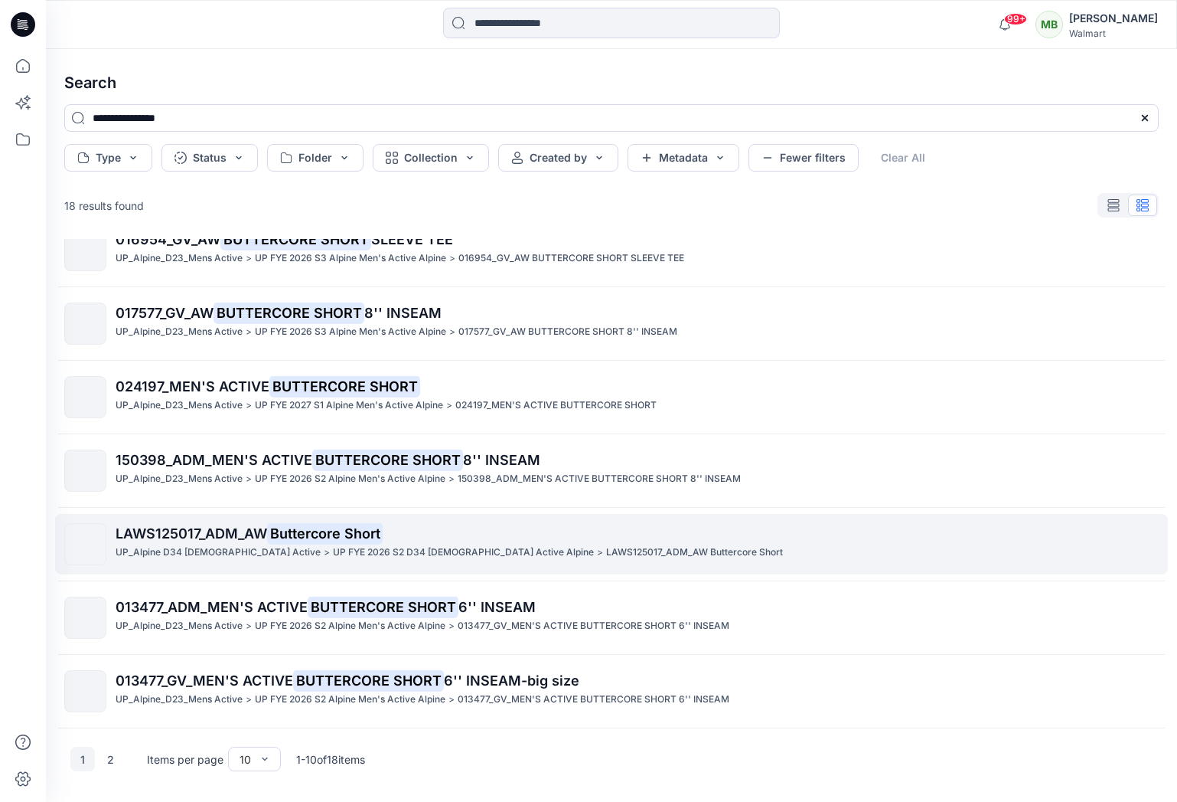
click at [190, 538] on span "LAWS125017_ADM_AW" at bounding box center [192, 533] width 152 height 16
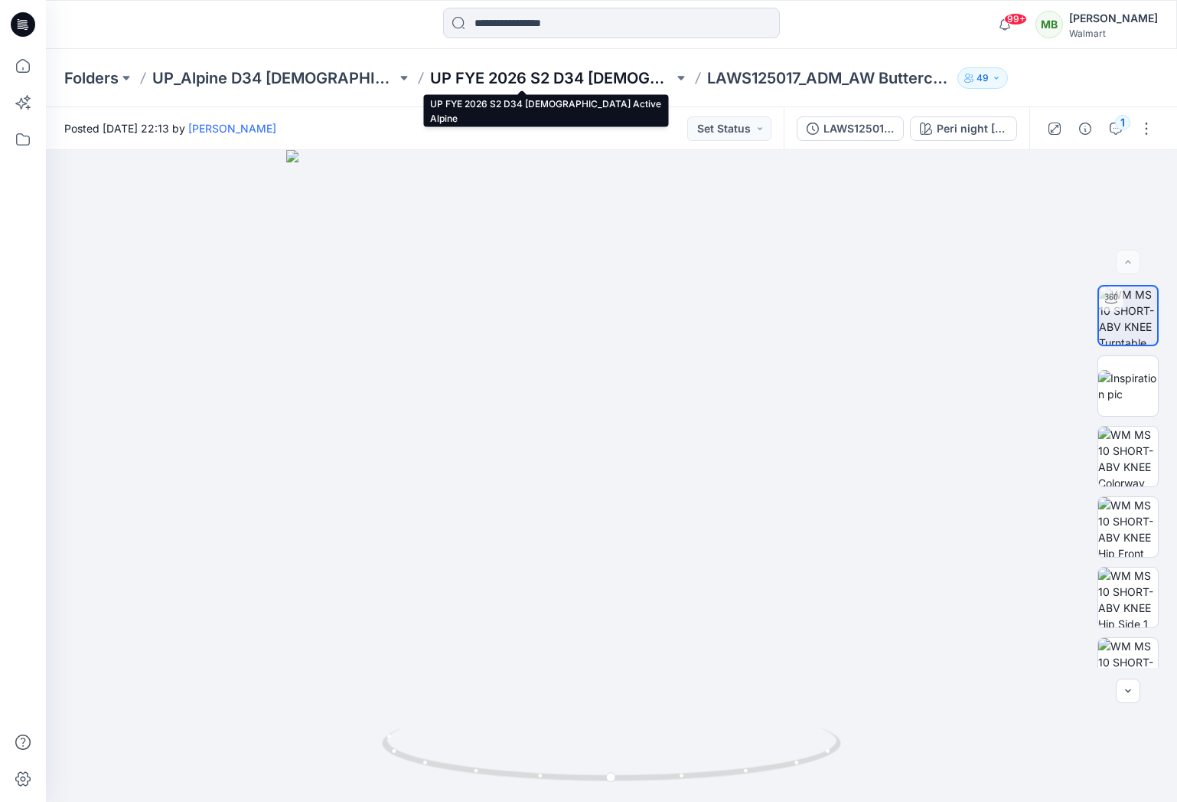
click at [628, 76] on p "UP FYE 2026 S2 D34 [DEMOGRAPHIC_DATA] Active Alpine" at bounding box center [552, 77] width 244 height 21
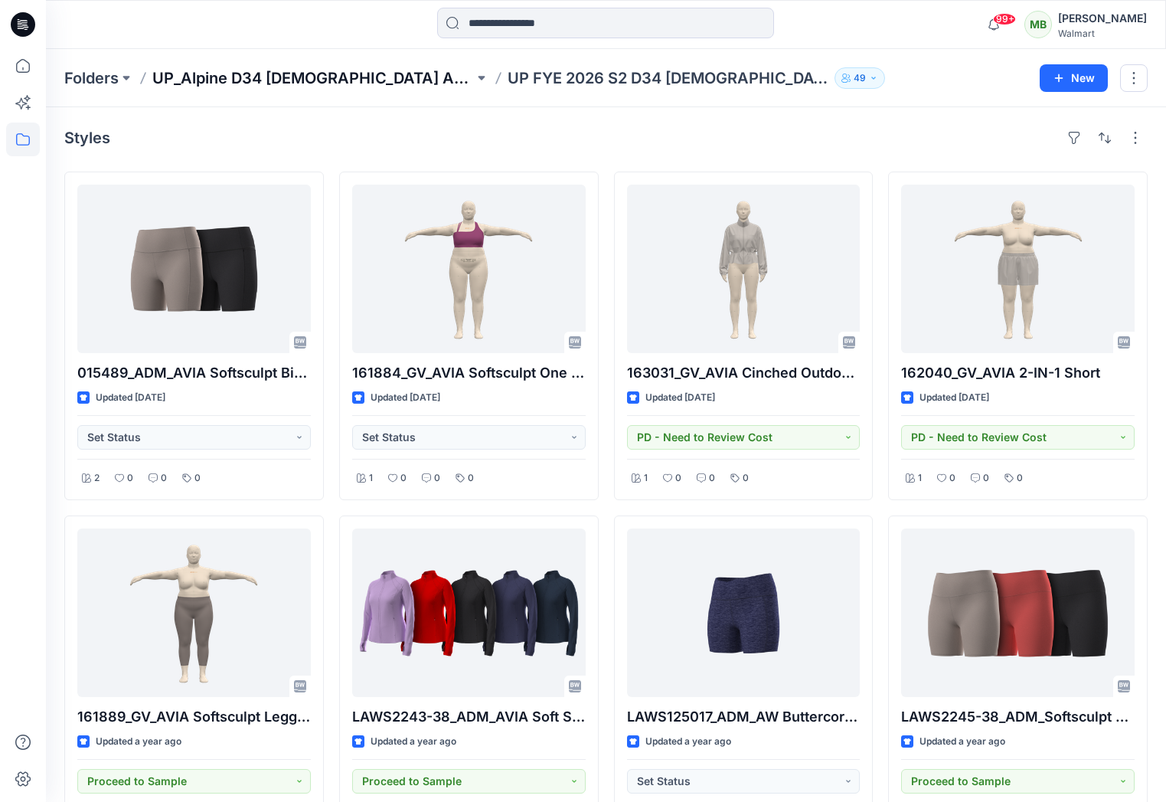
click at [325, 80] on p "UP_Alpine D34 [DEMOGRAPHIC_DATA] Active" at bounding box center [313, 77] width 322 height 21
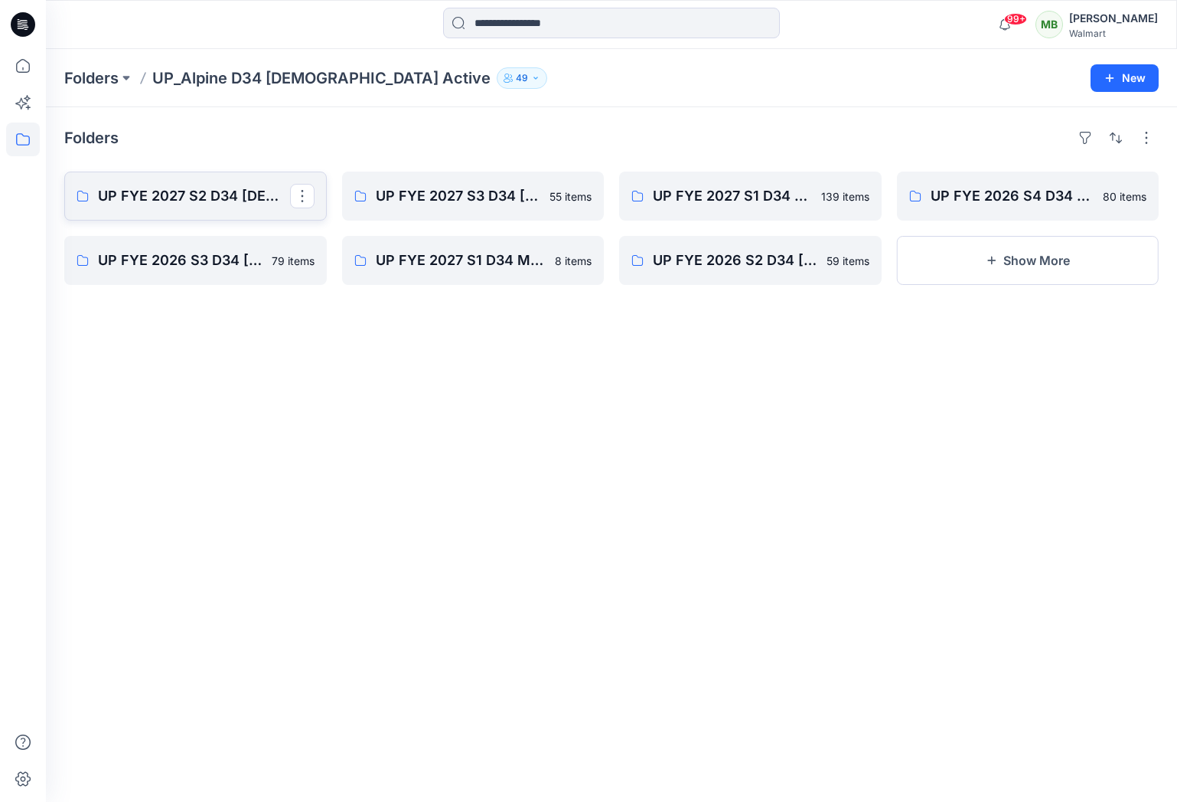
click at [175, 191] on p "UP FYE 2027 S2 D34 Ladies Active Alpine" at bounding box center [194, 195] width 192 height 21
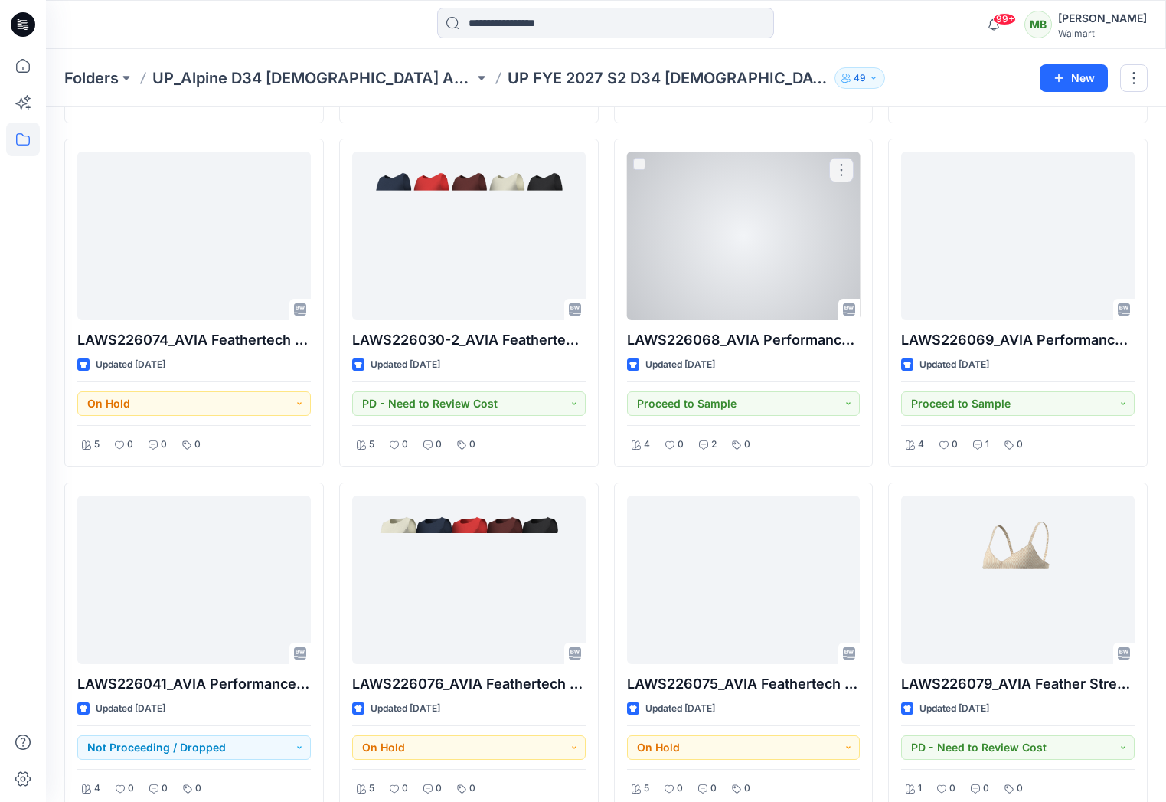
scroll to position [5617, 0]
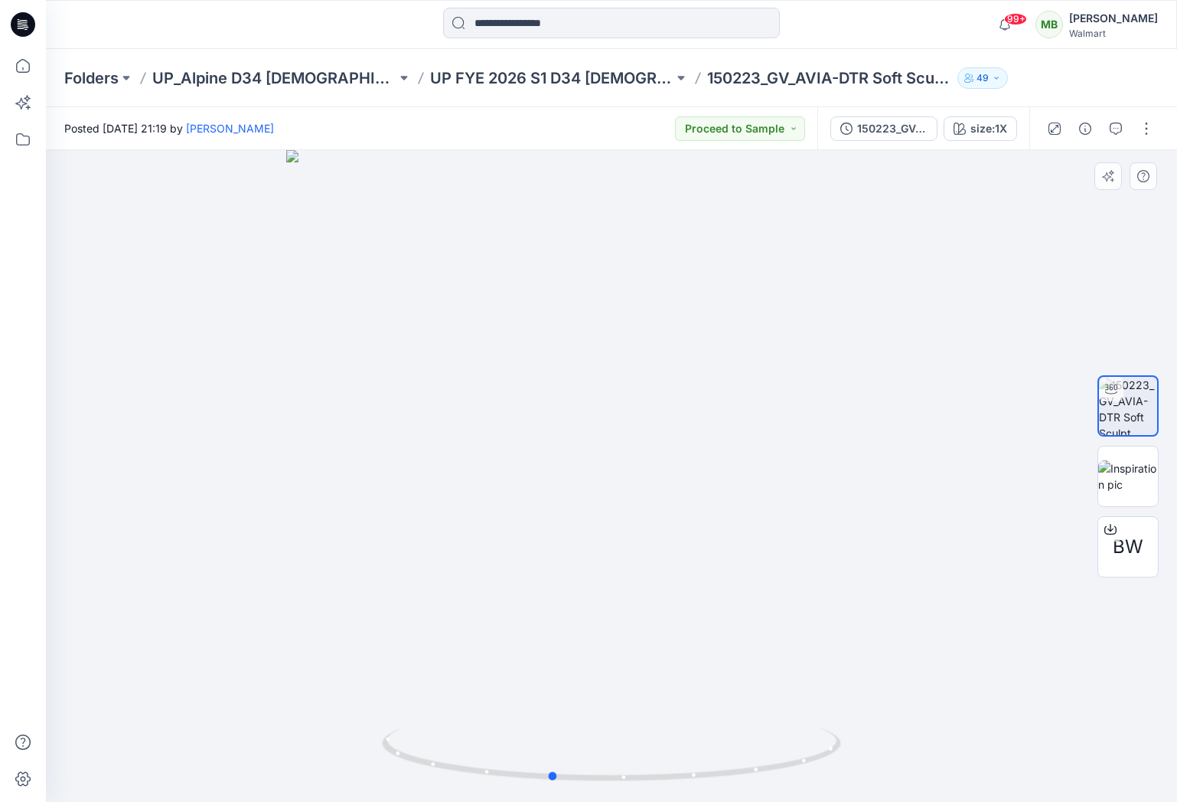
drag, startPoint x: 646, startPoint y: 357, endPoint x: 586, endPoint y: 348, distance: 61.1
click at [586, 348] on div at bounding box center [612, 476] width 1132 height 652
drag, startPoint x: 648, startPoint y: 452, endPoint x: 592, endPoint y: 403, distance: 73.8
click at [547, 446] on div at bounding box center [612, 476] width 1132 height 652
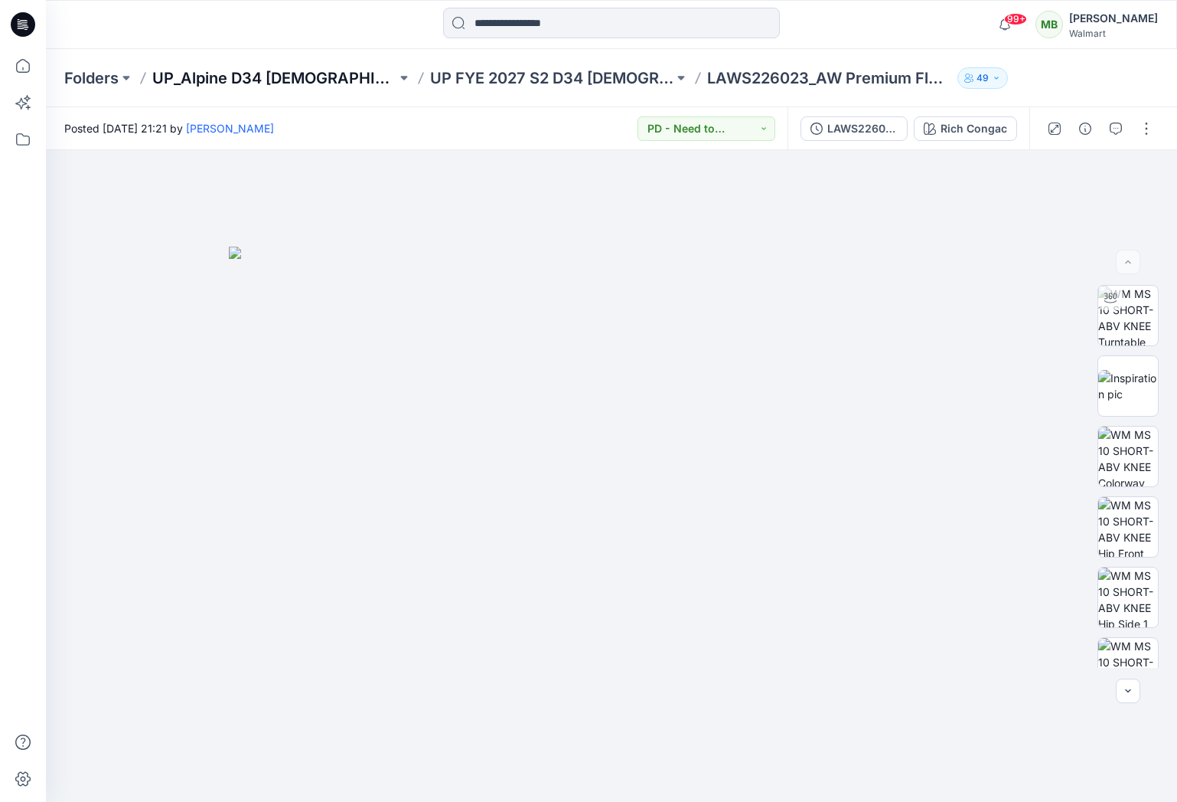
click at [345, 80] on p "UP_Alpine D34 [DEMOGRAPHIC_DATA] Active" at bounding box center [274, 77] width 244 height 21
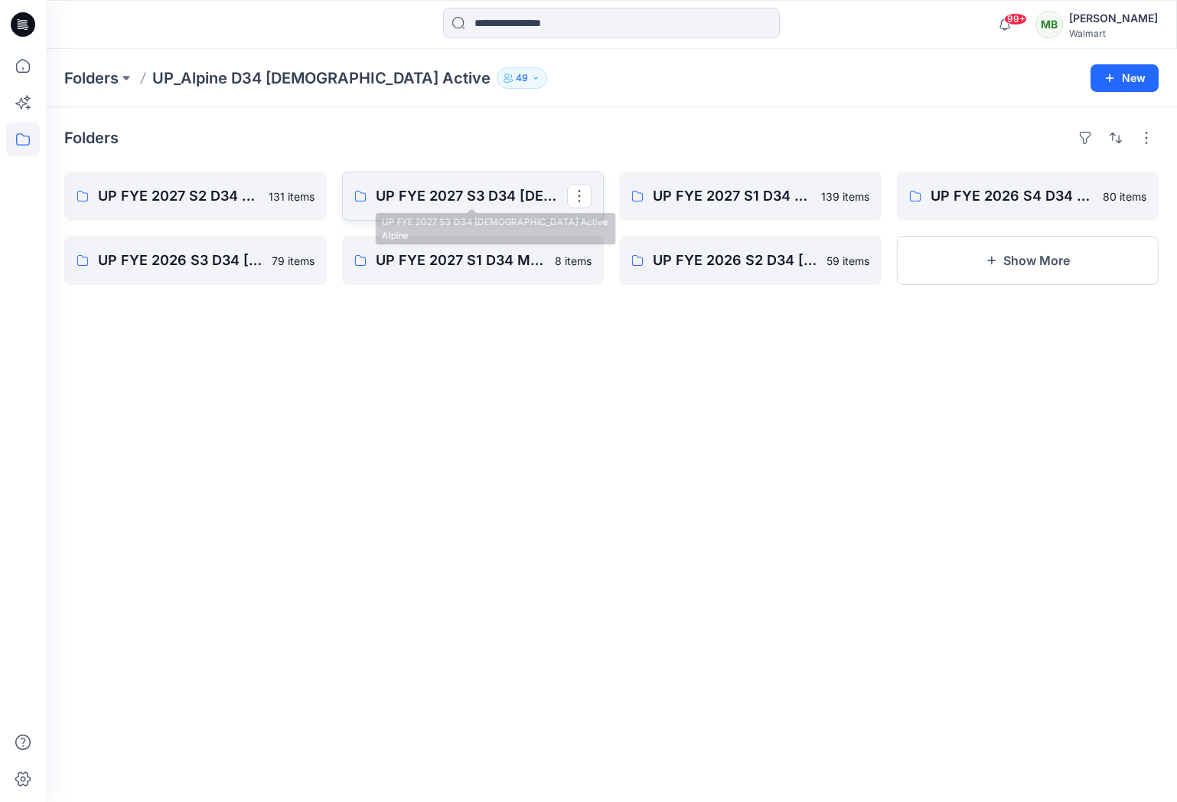
click at [456, 201] on p "UP FYE 2027 S3 D34 Ladies Active Alpine" at bounding box center [472, 195] width 192 height 21
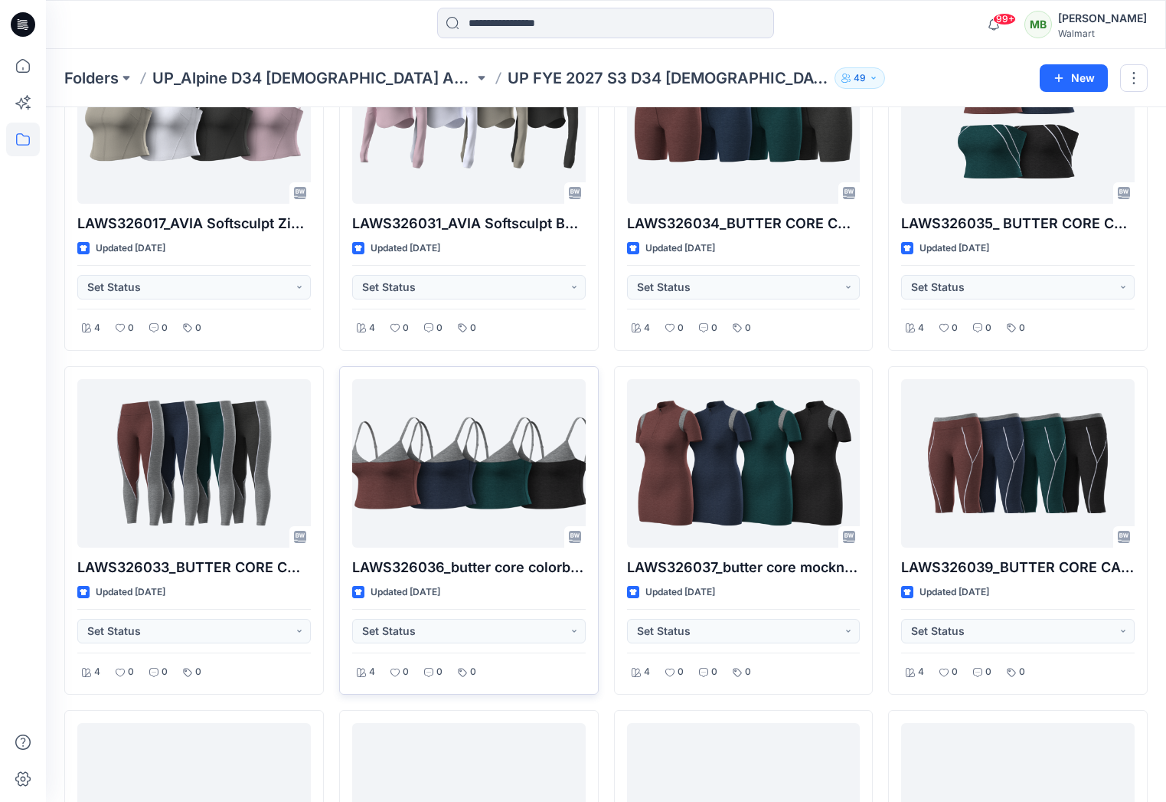
scroll to position [1687, 0]
